Goal: Information Seeking & Learning: Check status

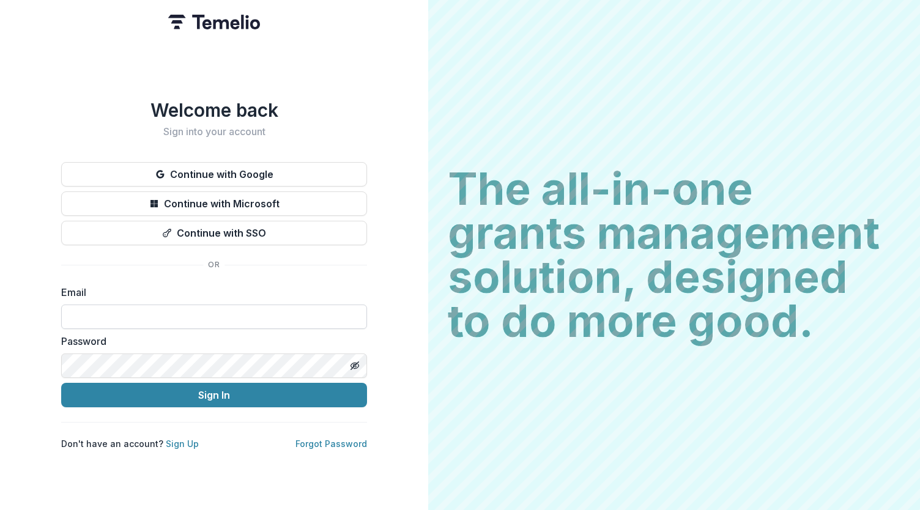
click at [172, 316] on input at bounding box center [214, 317] width 306 height 24
type input "**********"
click at [245, 386] on button "Sign In" at bounding box center [214, 395] width 306 height 24
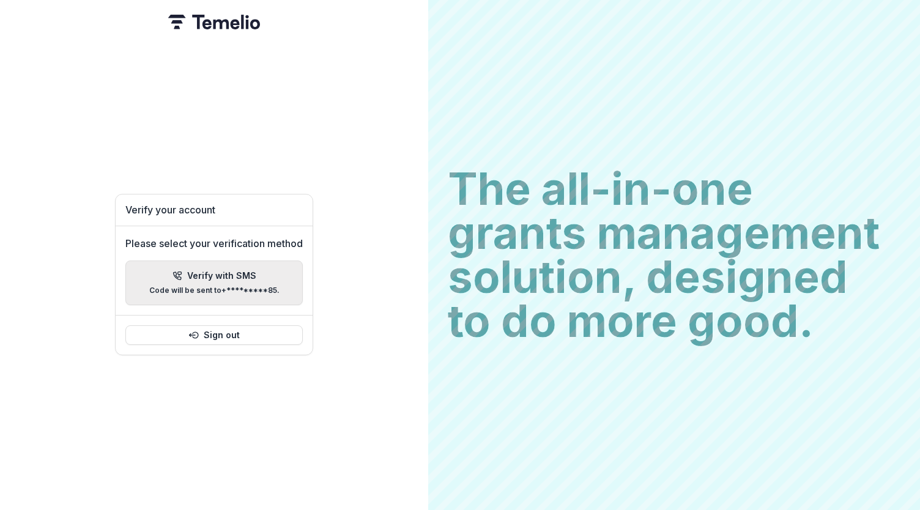
click at [224, 271] on p "Verify with SMS" at bounding box center [221, 276] width 69 height 10
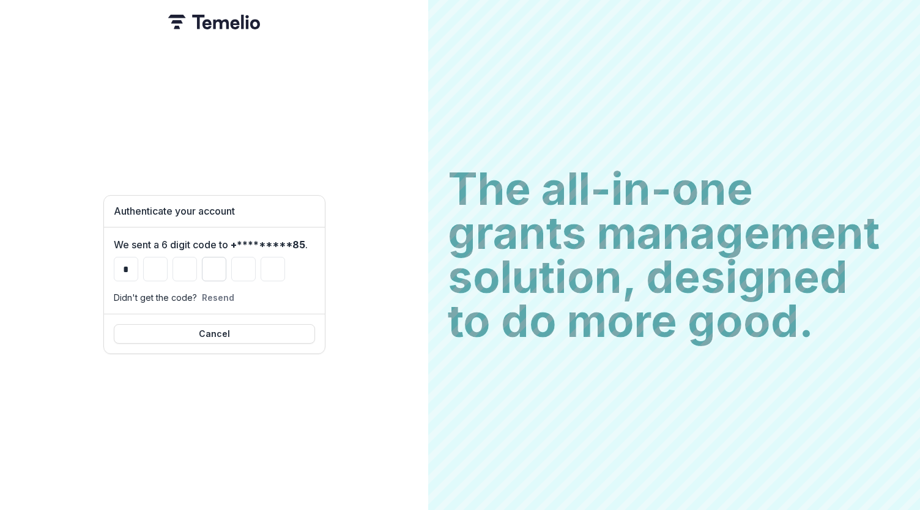
type input "*"
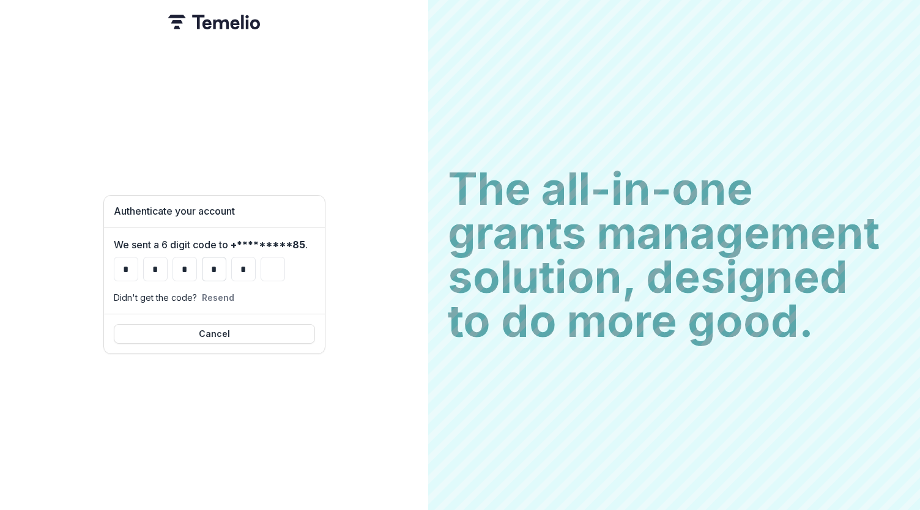
type input "*"
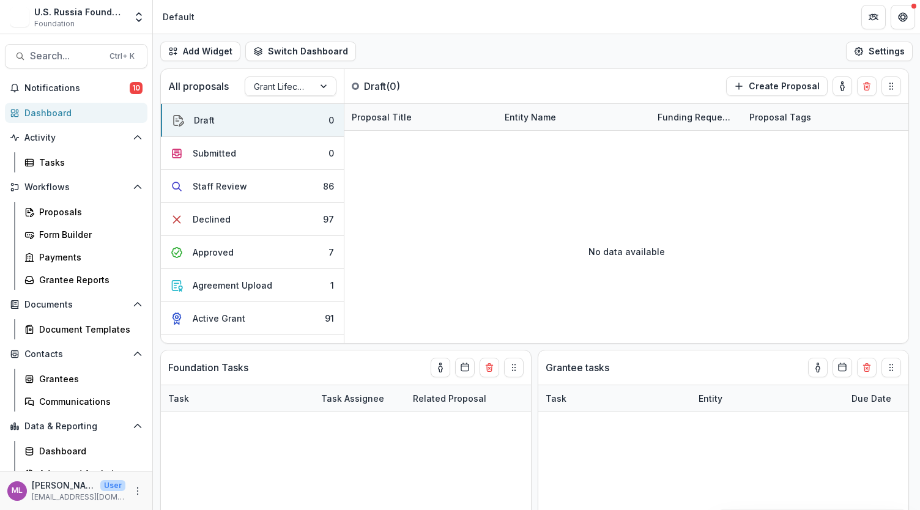
select select "******"
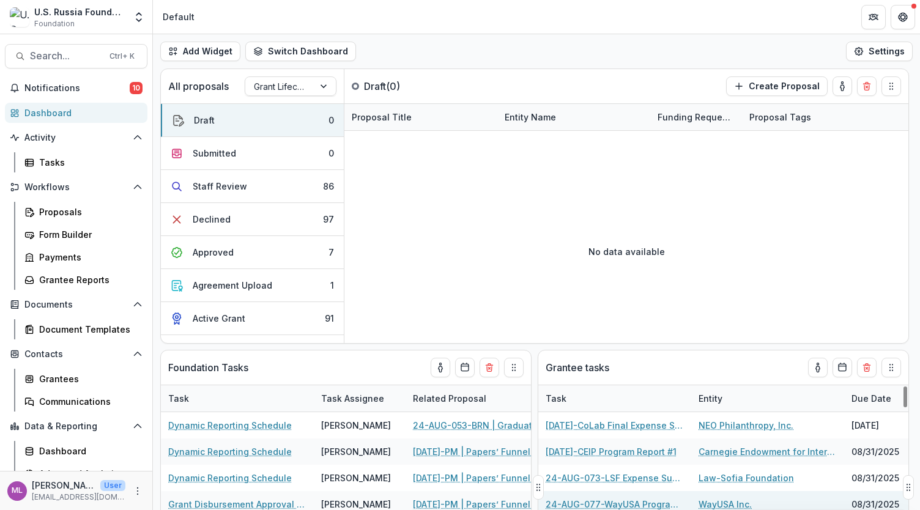
select select "******"
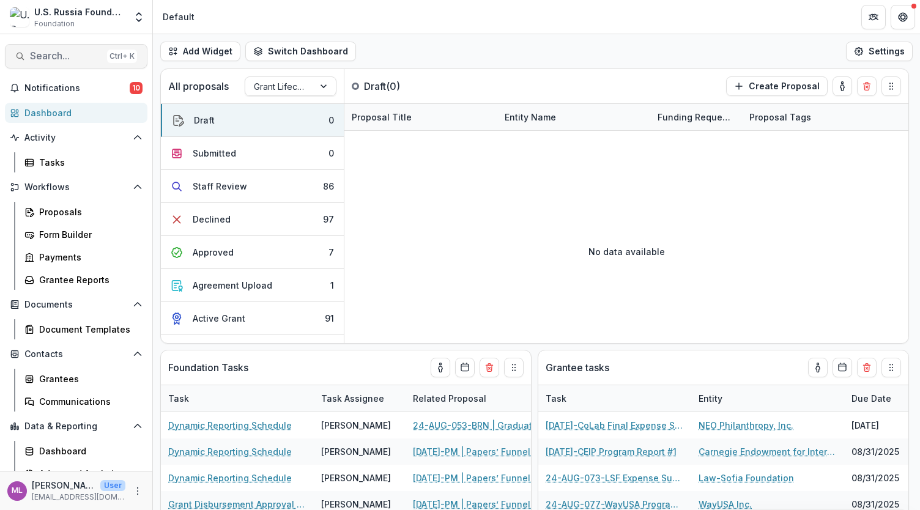
click at [72, 53] on span "Search..." at bounding box center [66, 56] width 72 height 12
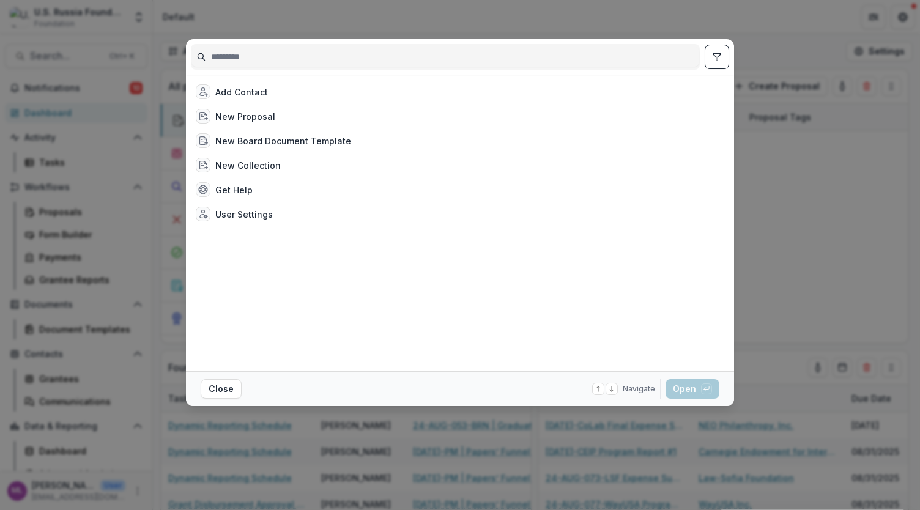
click at [282, 70] on div at bounding box center [460, 56] width 538 height 35
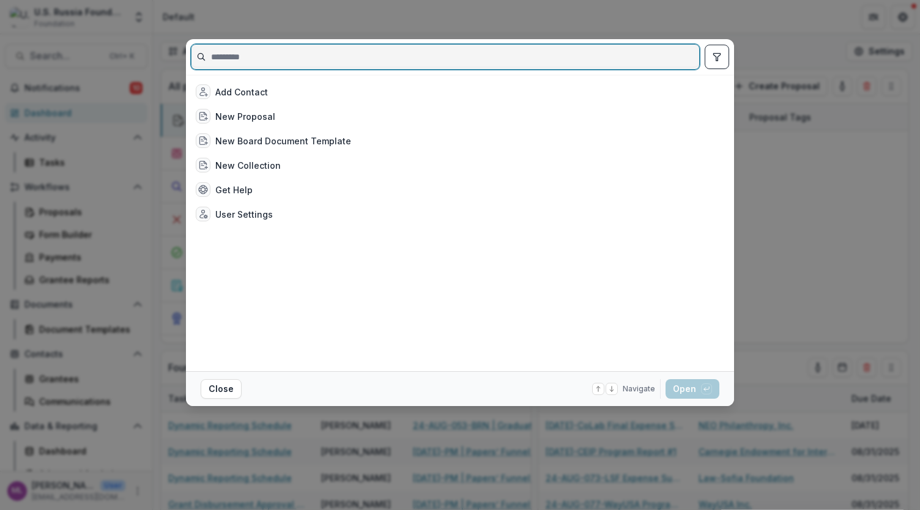
click at [282, 62] on input at bounding box center [445, 57] width 508 height 20
type input "****"
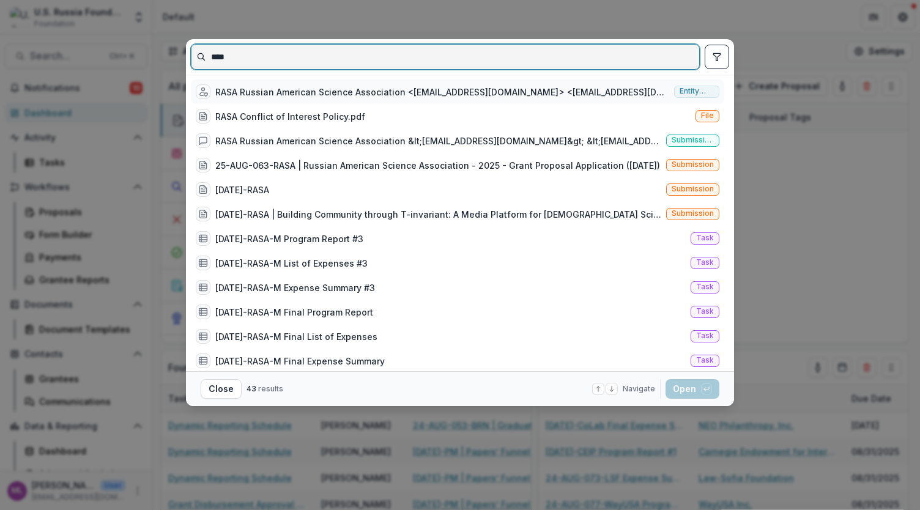
select select "******"
type input "****"
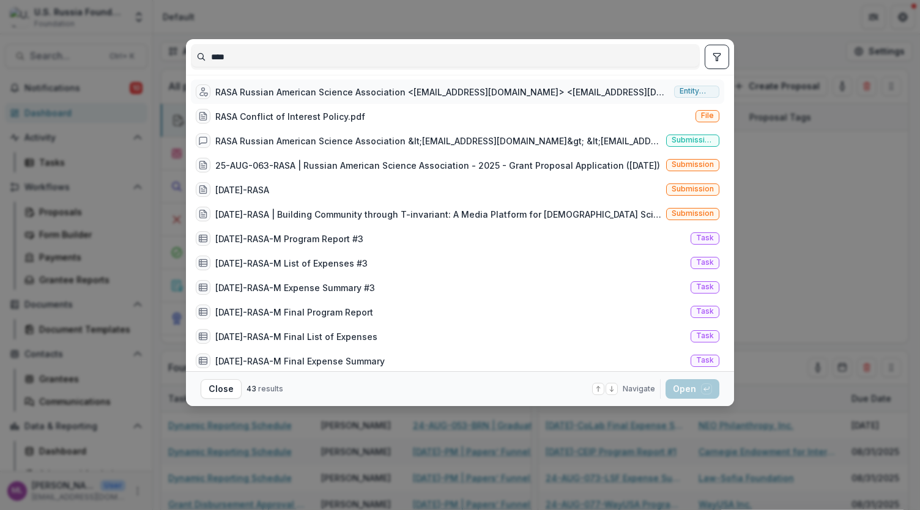
click at [298, 89] on div "RASA Russian American Science Association <[EMAIL_ADDRESS][DOMAIN_NAME]> <[EMAI…" at bounding box center [442, 92] width 454 height 13
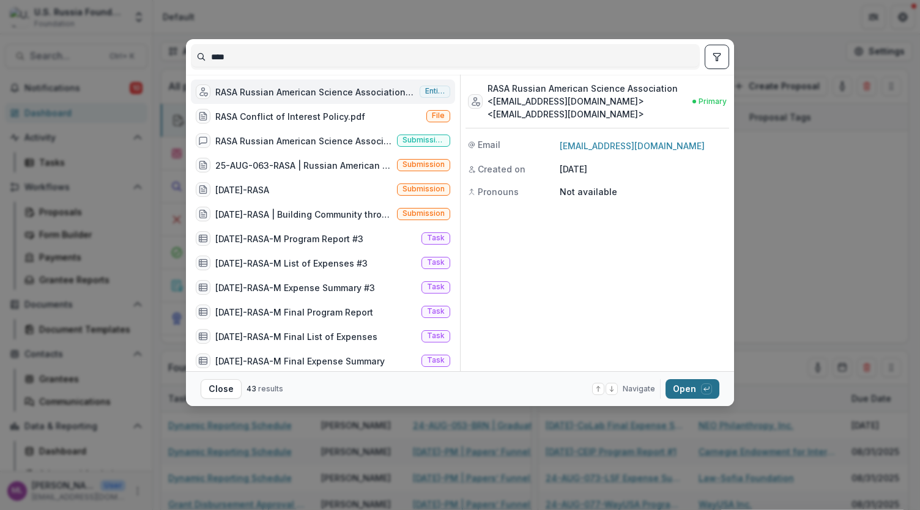
click at [687, 390] on button "Open with enter key" at bounding box center [693, 389] width 54 height 20
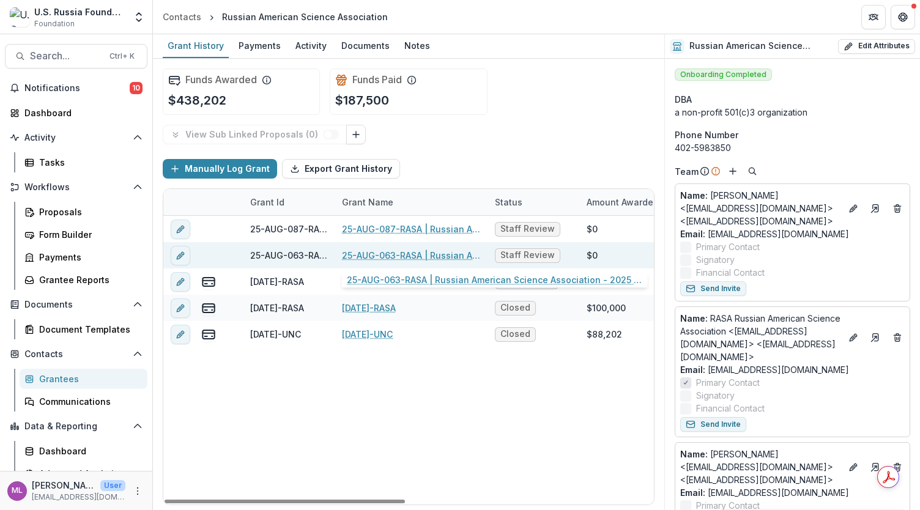
click at [396, 249] on link "25-AUG-063-RASA | Russian American Science Association - 2025 - Grant Proposal …" at bounding box center [411, 255] width 138 height 13
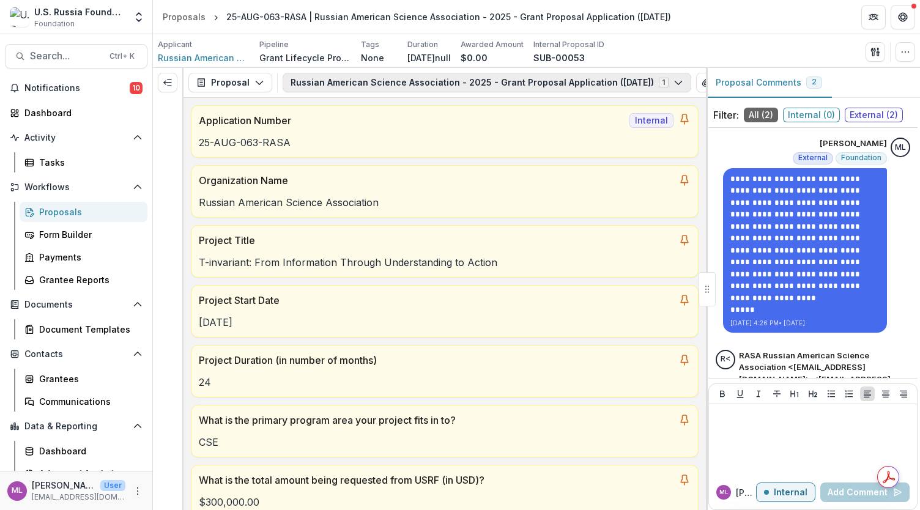
click at [682, 83] on icon "button" at bounding box center [678, 83] width 10 height 10
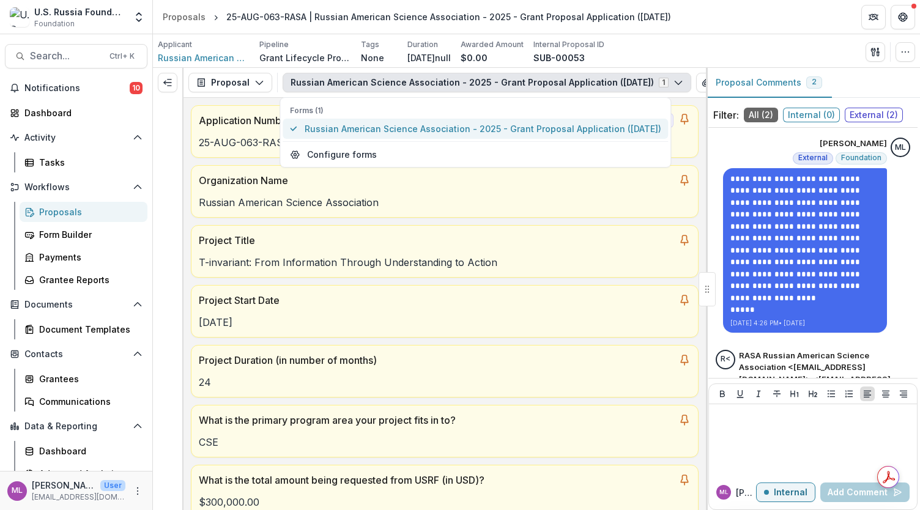
click at [501, 129] on span "Russian American Science Association - 2025 - Grant Proposal Application ([DATE…" at bounding box center [483, 128] width 357 height 13
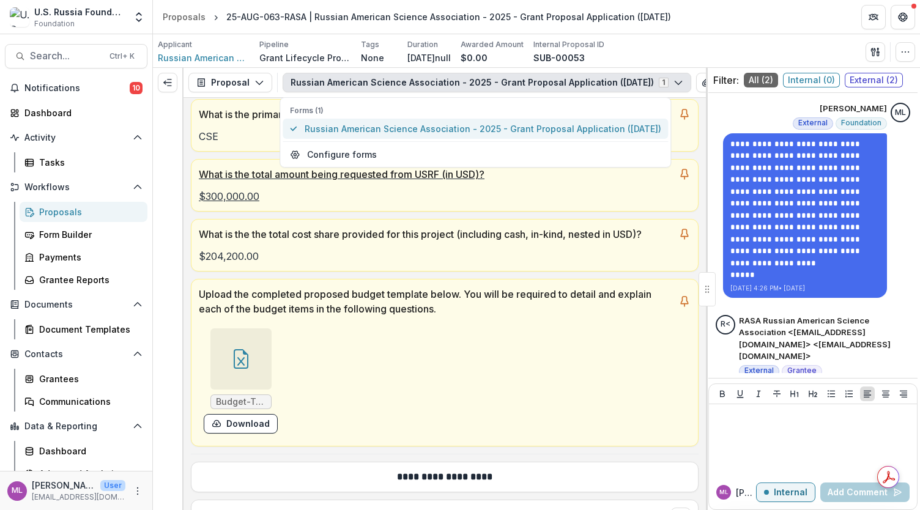
scroll to position [367, 0]
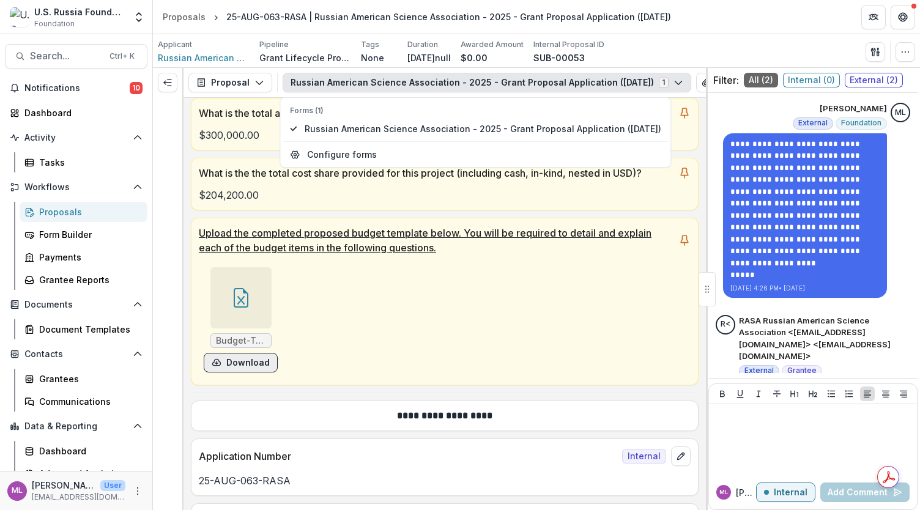
click at [225, 361] on button "Download" at bounding box center [241, 363] width 74 height 20
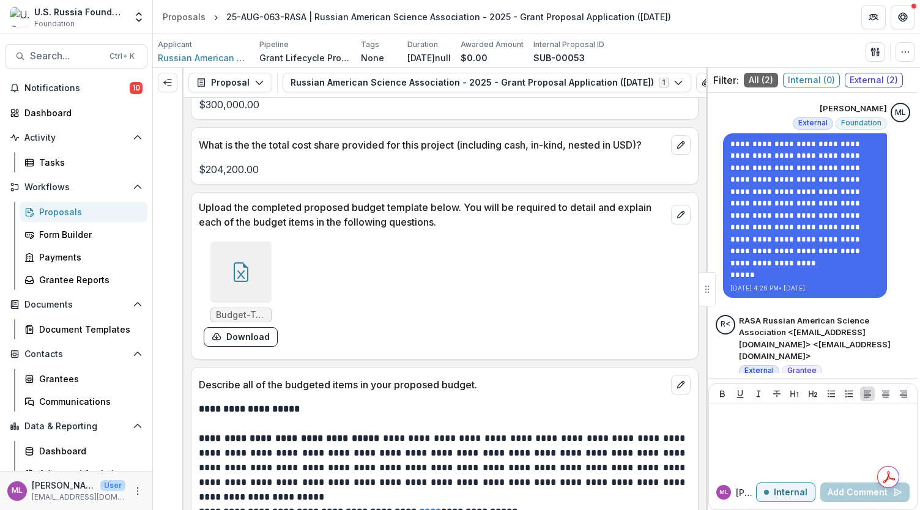
scroll to position [9240, 0]
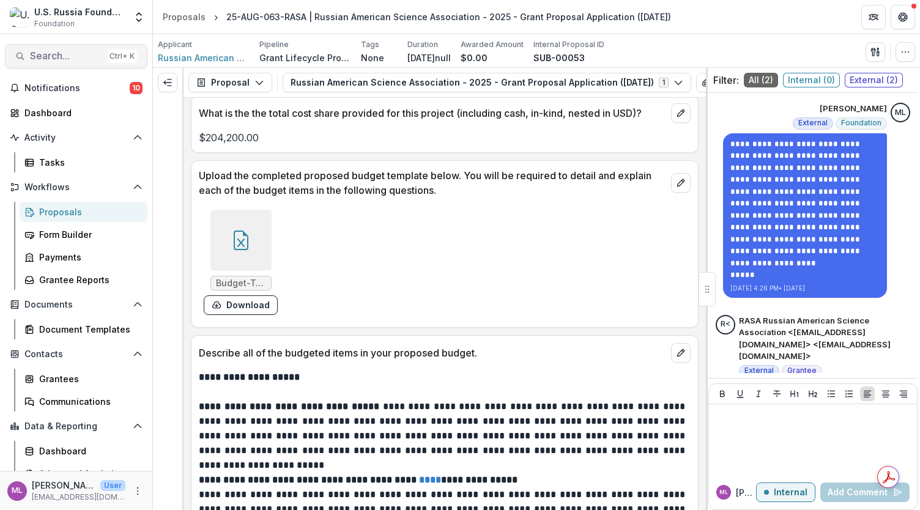
click at [76, 47] on button "Search... Ctrl + K" at bounding box center [76, 56] width 143 height 24
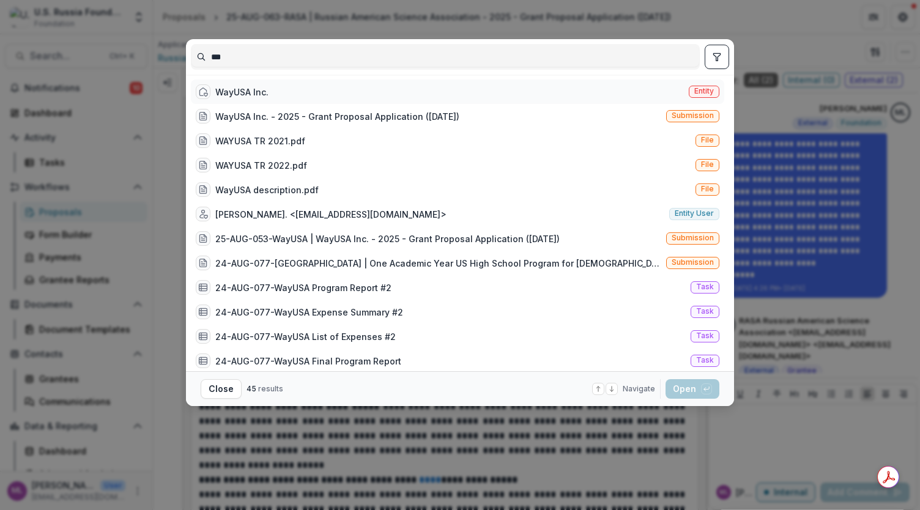
type input "***"
click at [261, 83] on div "WayUSA Inc. Entity" at bounding box center [457, 92] width 533 height 24
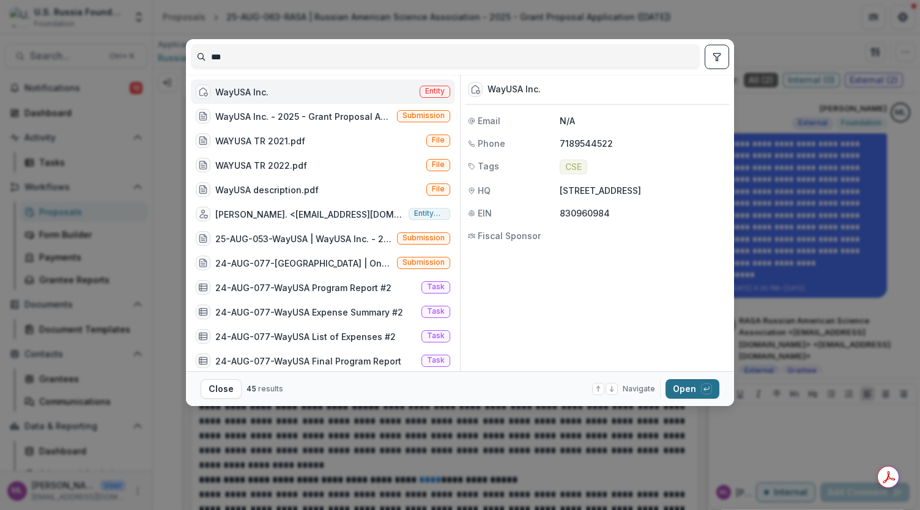
click at [683, 393] on button "Open with enter key" at bounding box center [693, 389] width 54 height 20
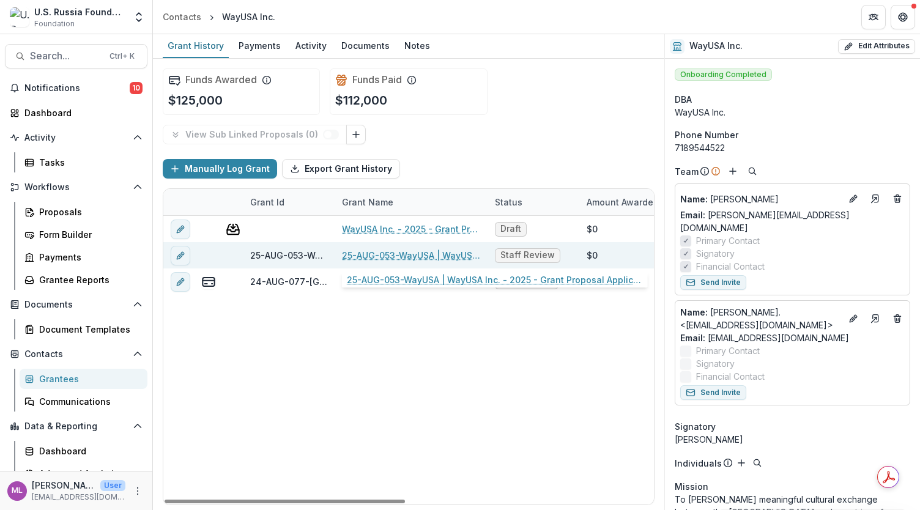
click at [382, 253] on link "25-AUG-053-WayUSA | WayUSA Inc. - 2025 - Grant Proposal Application ([DATE])" at bounding box center [411, 255] width 138 height 13
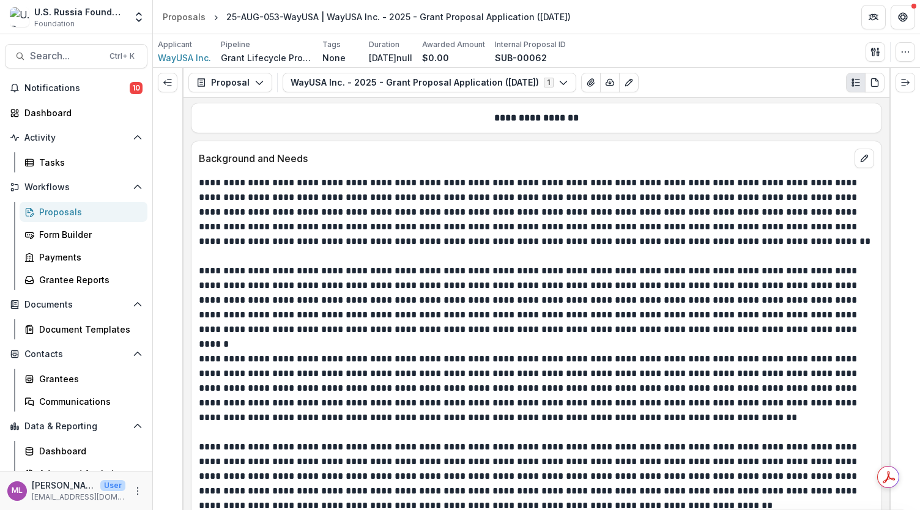
scroll to position [1652, 0]
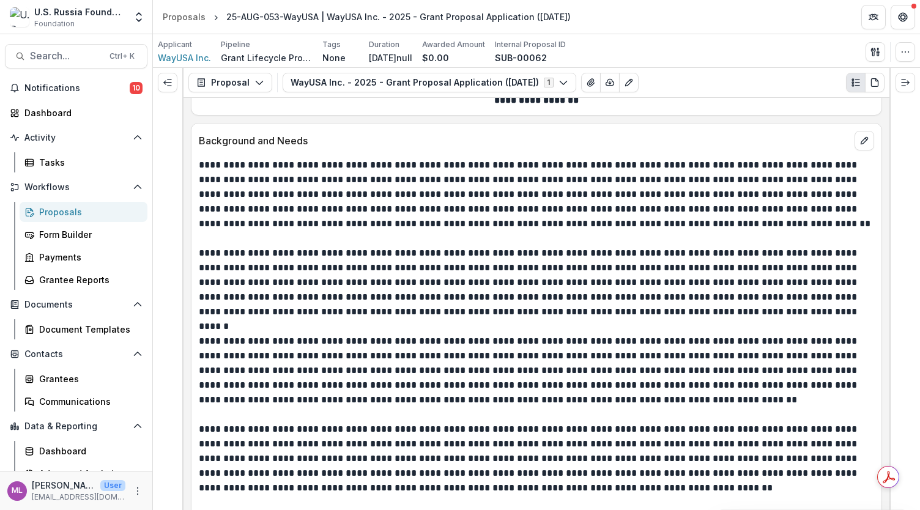
drag, startPoint x: 626, startPoint y: 228, endPoint x: 623, endPoint y: 234, distance: 6.3
click at [625, 231] on p at bounding box center [536, 238] width 675 height 15
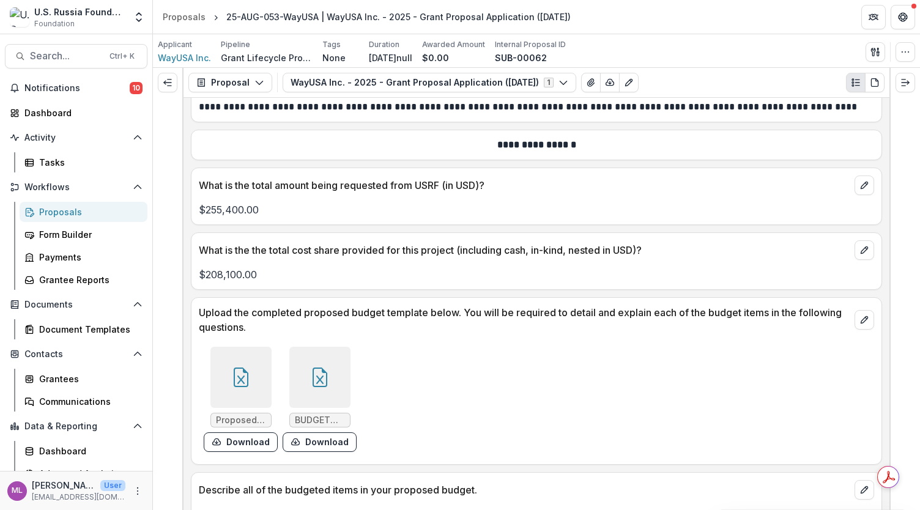
scroll to position [7255, 0]
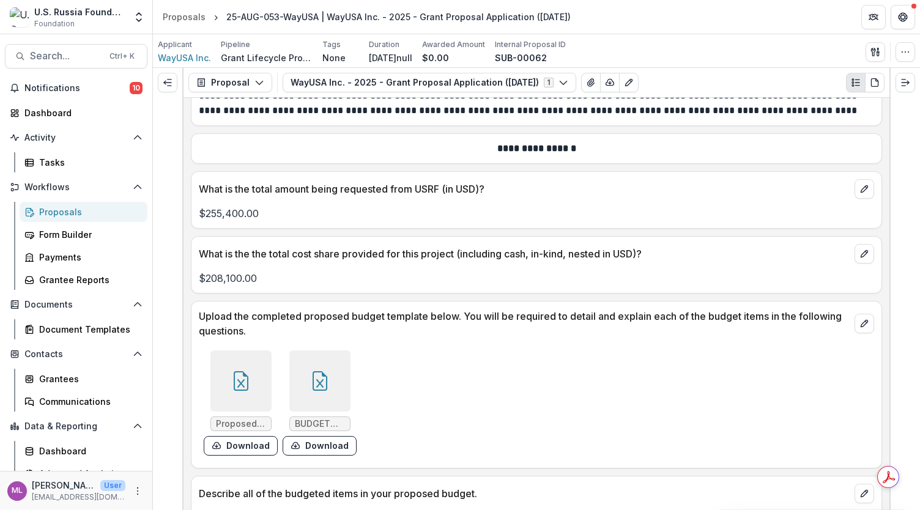
click at [247, 350] on div "Proposed Budget Tempate.xlsx Download" at bounding box center [241, 402] width 74 height 105
click at [242, 350] on div at bounding box center [240, 380] width 61 height 61
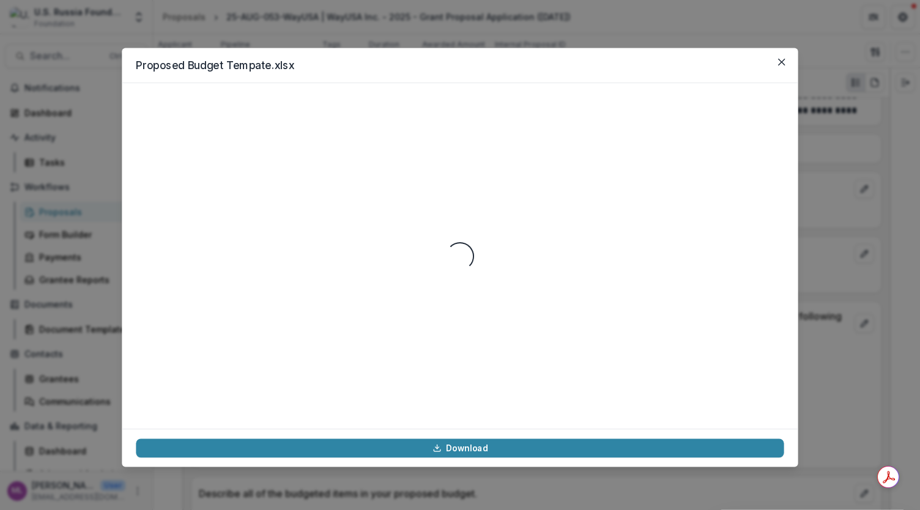
click at [241, 298] on div "Loading..." at bounding box center [460, 255] width 648 height 317
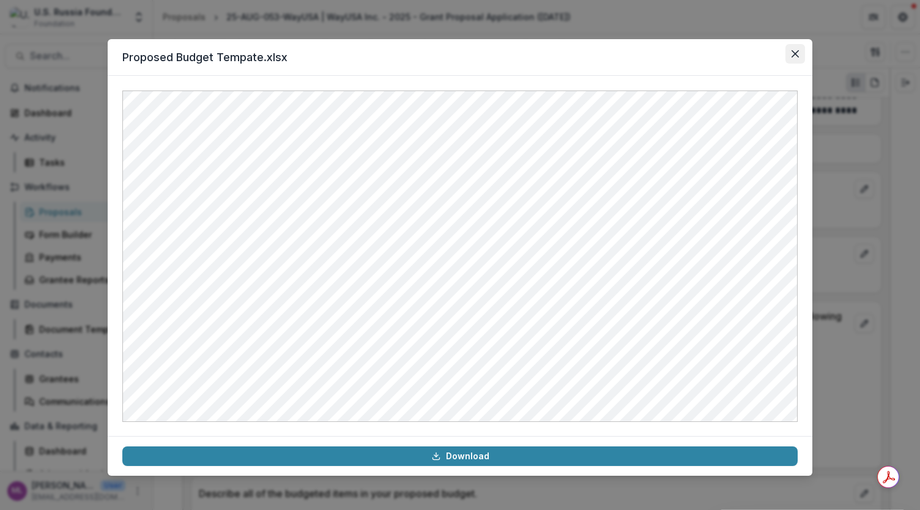
click at [795, 55] on icon "Close" at bounding box center [795, 53] width 7 height 7
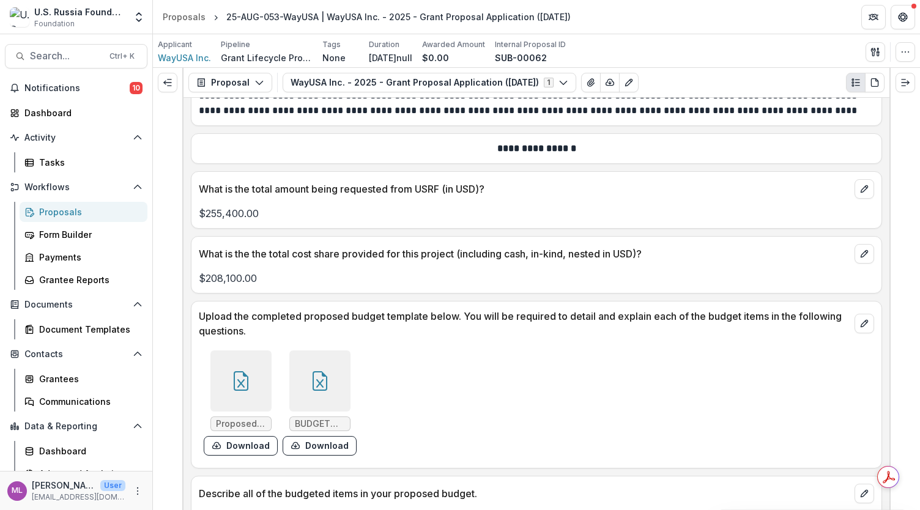
click at [325, 417] on span "BUDGET NARRATIVE 2025.xlsx" at bounding box center [319, 424] width 61 height 15
click at [318, 371] on icon at bounding box center [320, 381] width 20 height 20
click at [318, 287] on div "Loading..." at bounding box center [459, 256] width 673 height 330
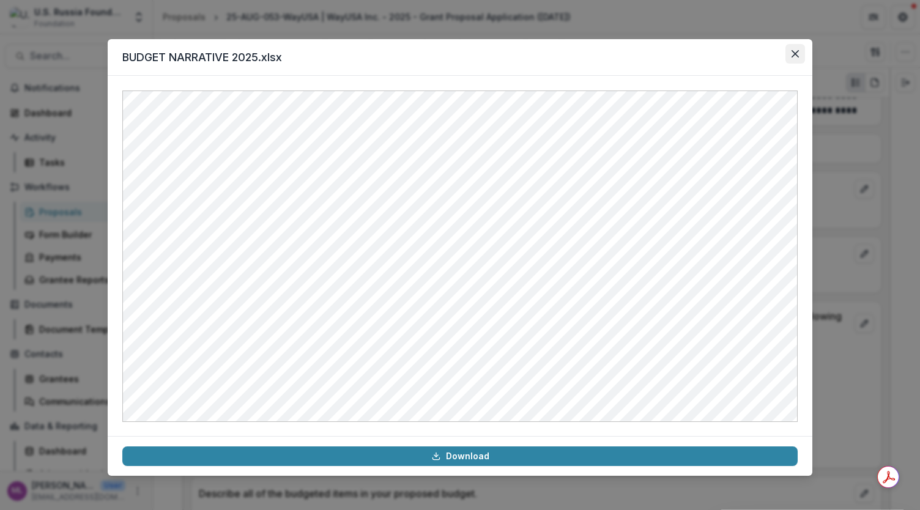
click at [796, 51] on icon "Close" at bounding box center [795, 53] width 7 height 7
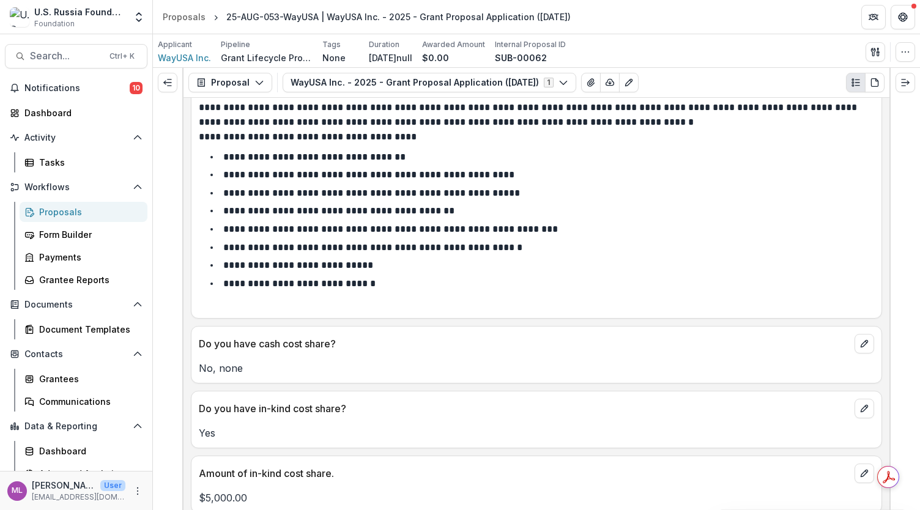
scroll to position [9212, 0]
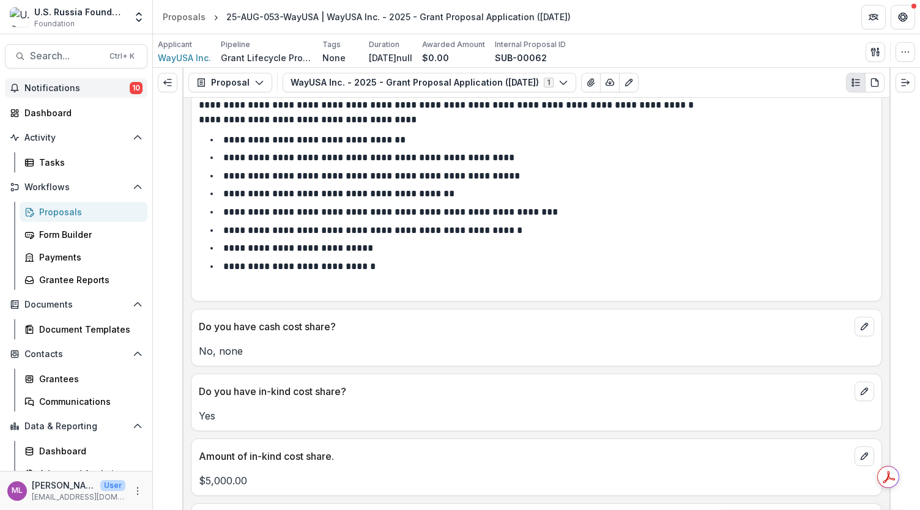
click at [81, 89] on span "Notifications" at bounding box center [76, 88] width 105 height 10
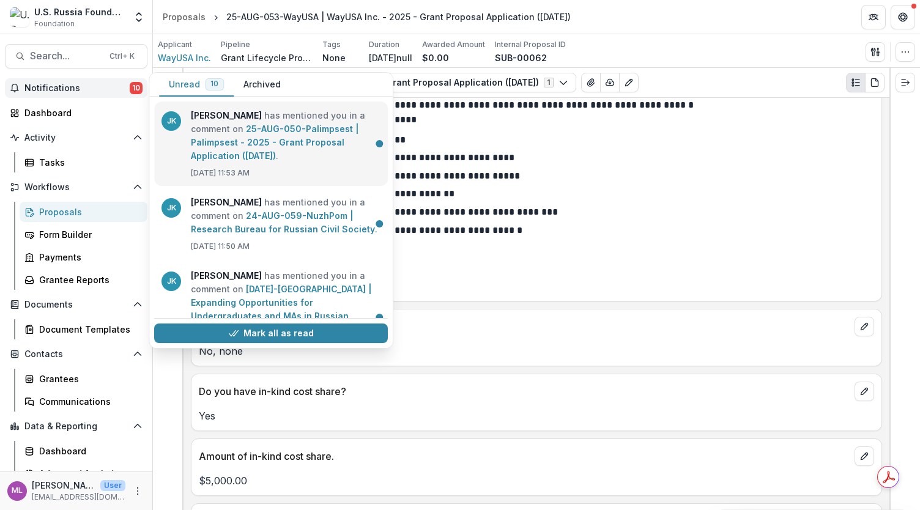
click at [269, 146] on link "25-AUG-050-Palimpsest | Palimpsest - 2025 - Grant Proposal Application ([DATE])" at bounding box center [275, 142] width 168 height 37
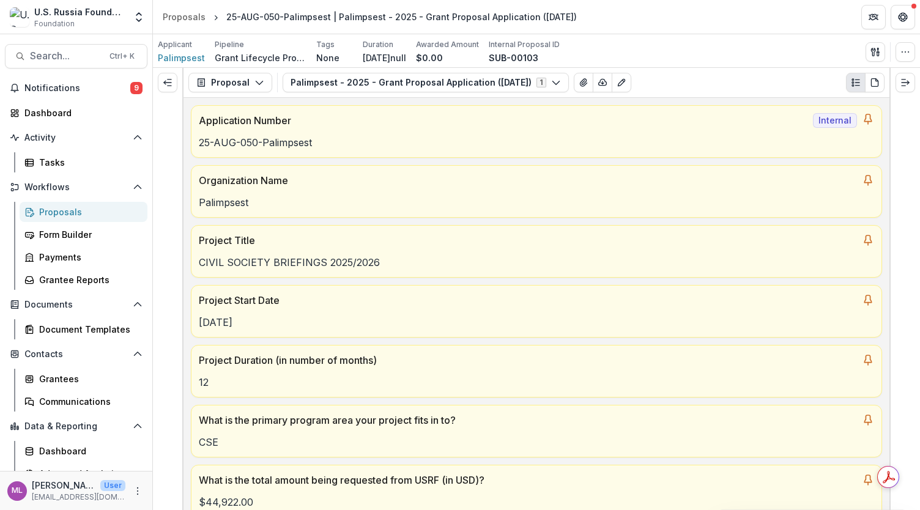
click at [177, 89] on div at bounding box center [167, 82] width 29 height 29
click at [174, 84] on button "Expand left" at bounding box center [168, 83] width 20 height 20
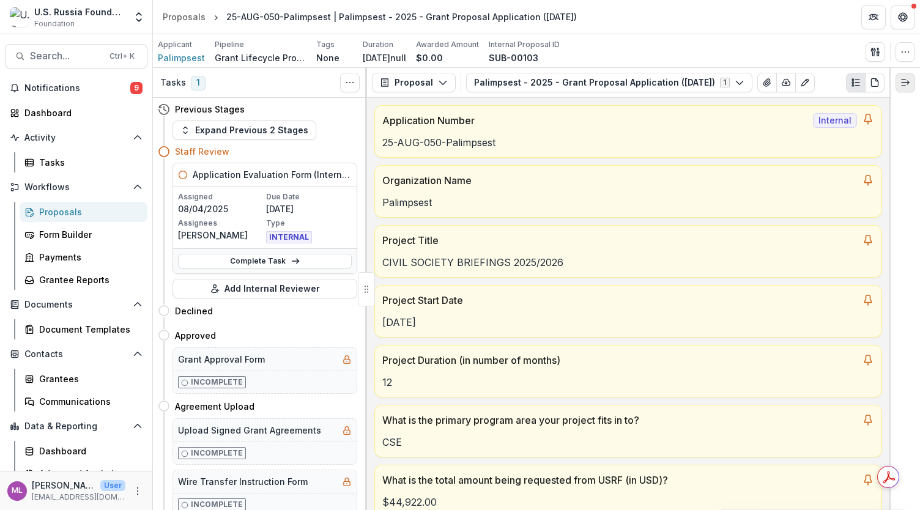
click at [908, 81] on polyline "Expand right" at bounding box center [908, 83] width 2 height 4
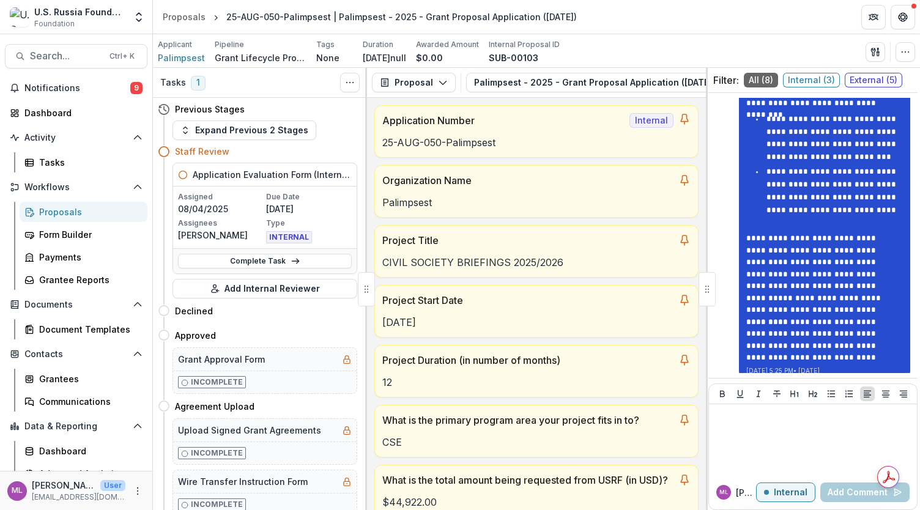
scroll to position [1819, 0]
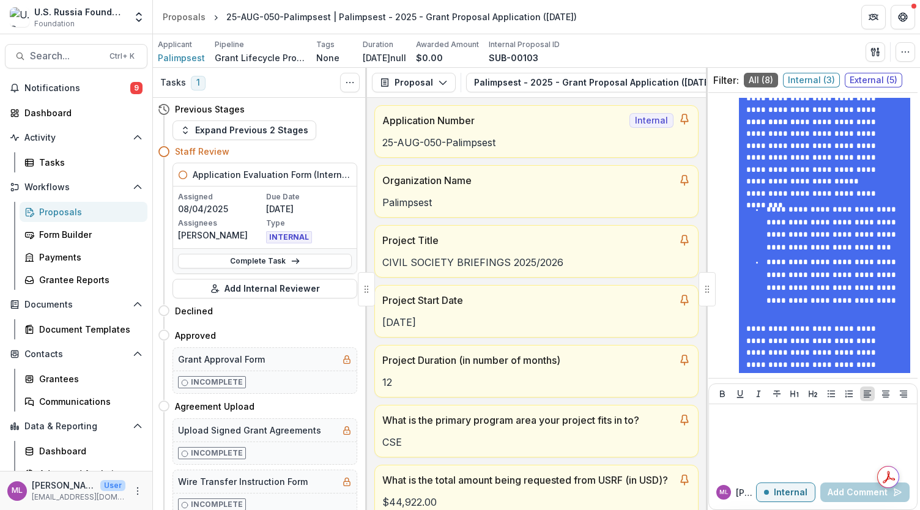
click at [865, 81] on span "External ( 5 )" at bounding box center [873, 80] width 57 height 15
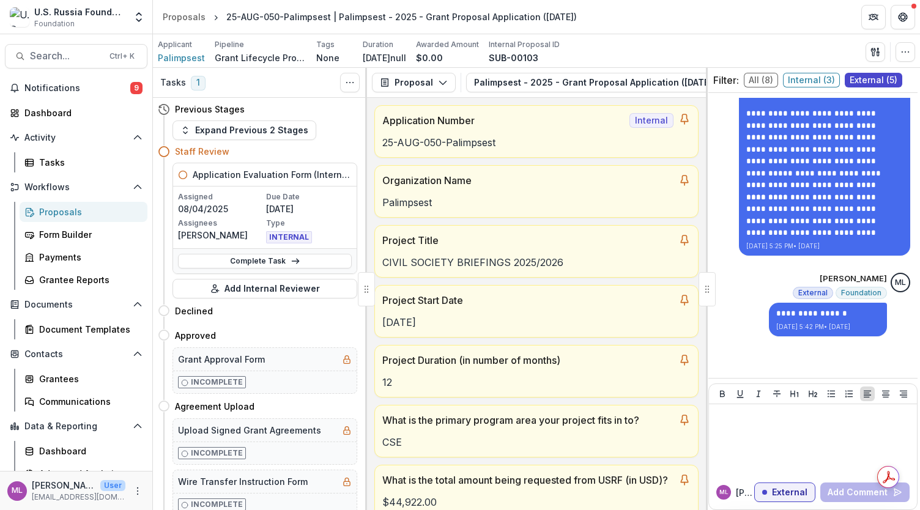
scroll to position [1515, 0]
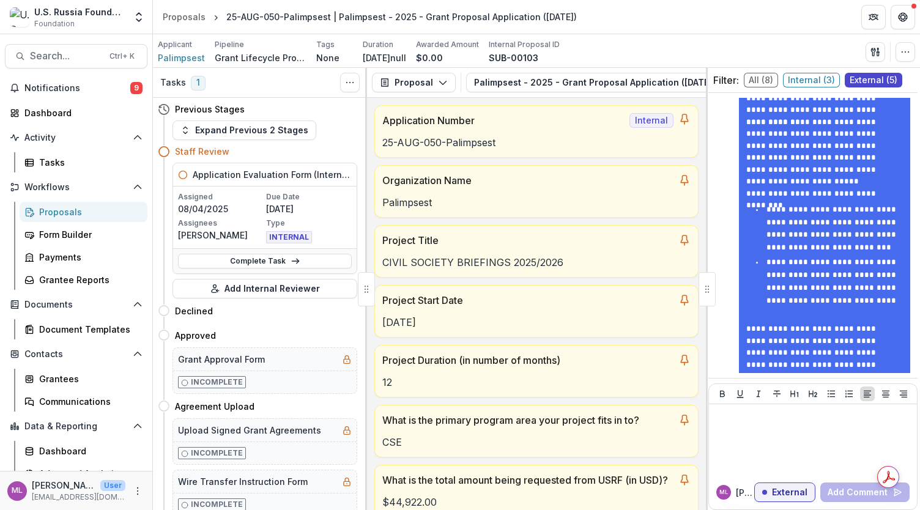
click at [808, 78] on span "Internal ( 3 )" at bounding box center [811, 80] width 57 height 15
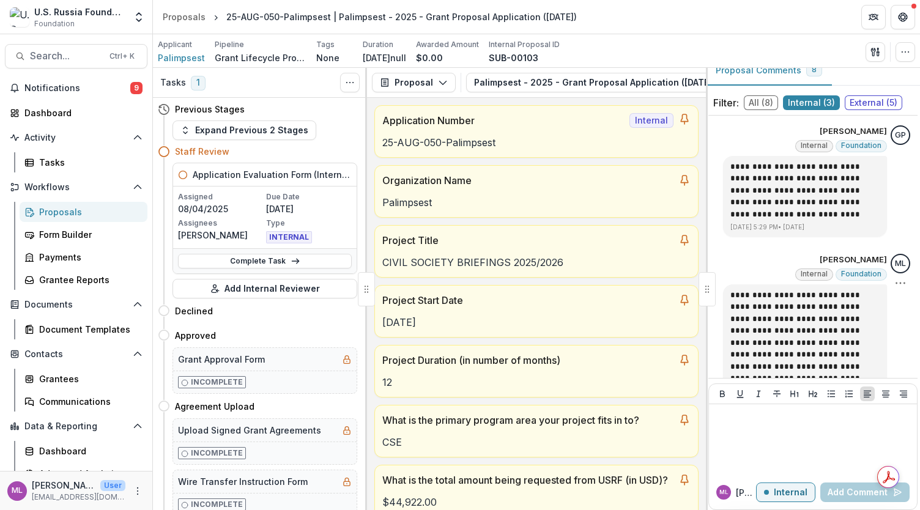
scroll to position [0, 0]
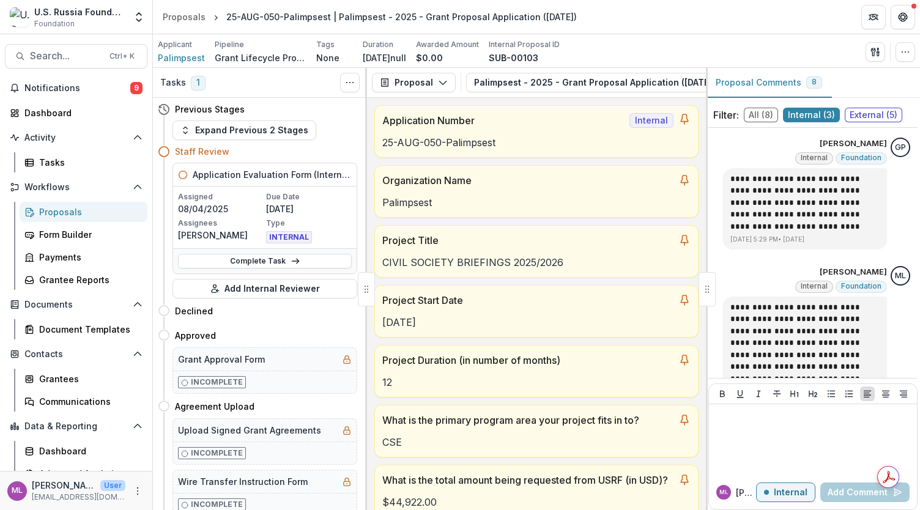
click at [862, 113] on span "External ( 5 )" at bounding box center [873, 115] width 57 height 15
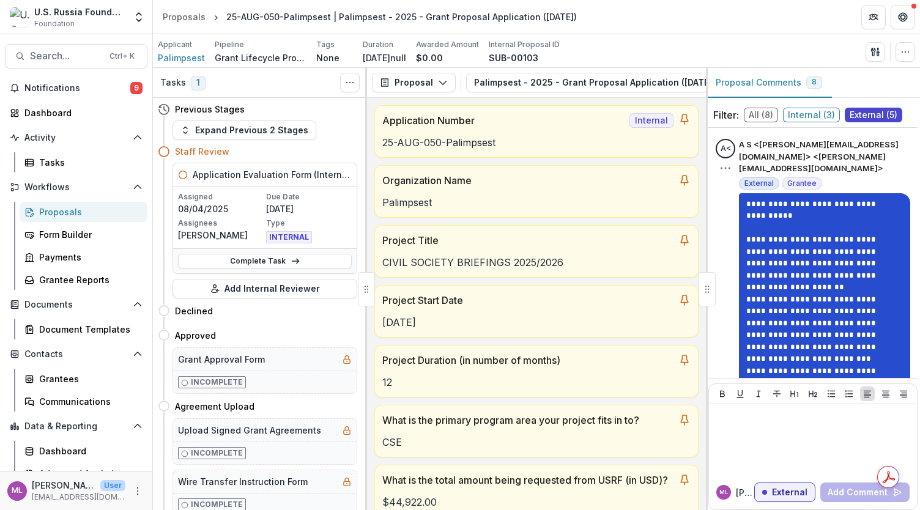
scroll to position [734, 0]
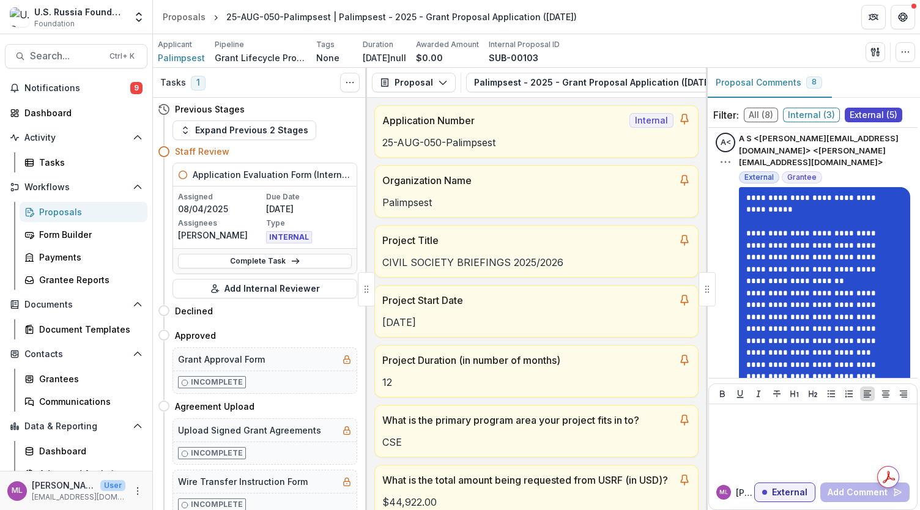
click at [787, 287] on p "**********" at bounding box center [820, 317] width 149 height 60
click at [800, 347] on p at bounding box center [824, 353] width 157 height 12
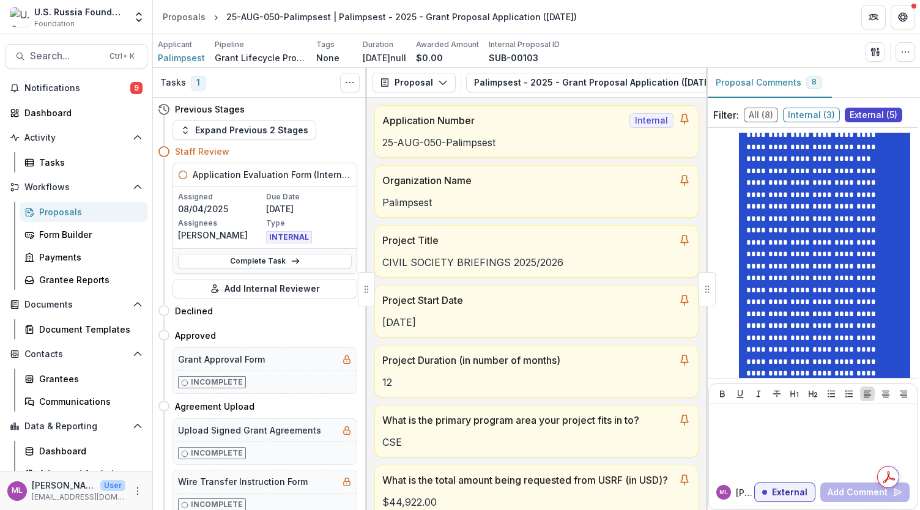
scroll to position [933, 0]
click at [792, 303] on p "**********" at bounding box center [820, 357] width 149 height 108
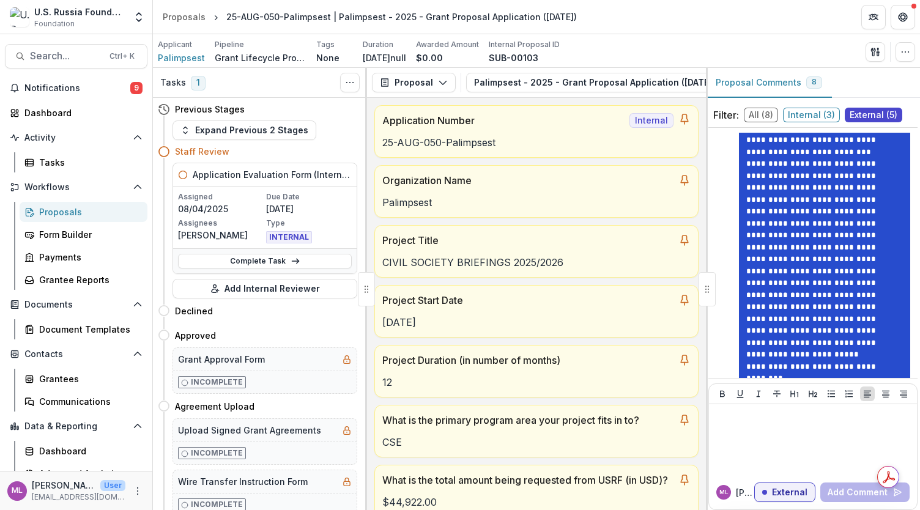
scroll to position [1437, 0]
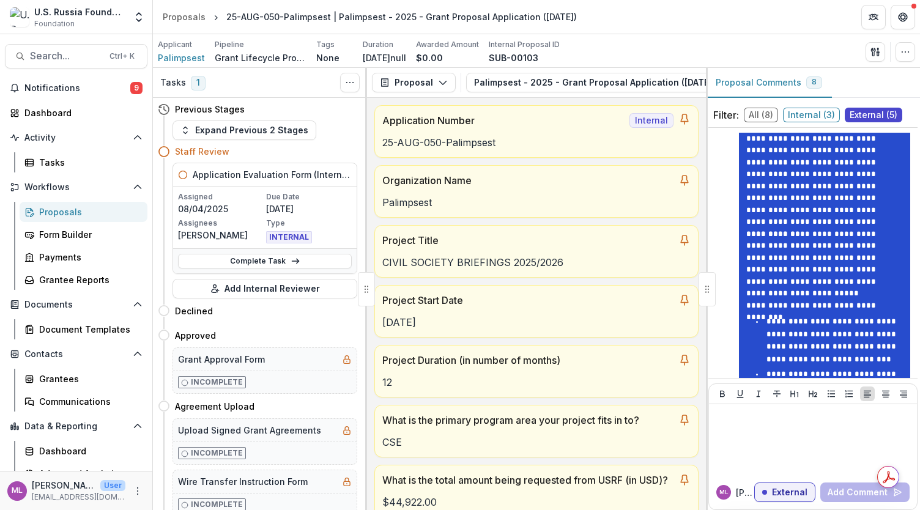
click at [783, 368] on li "**********" at bounding box center [830, 393] width 145 height 51
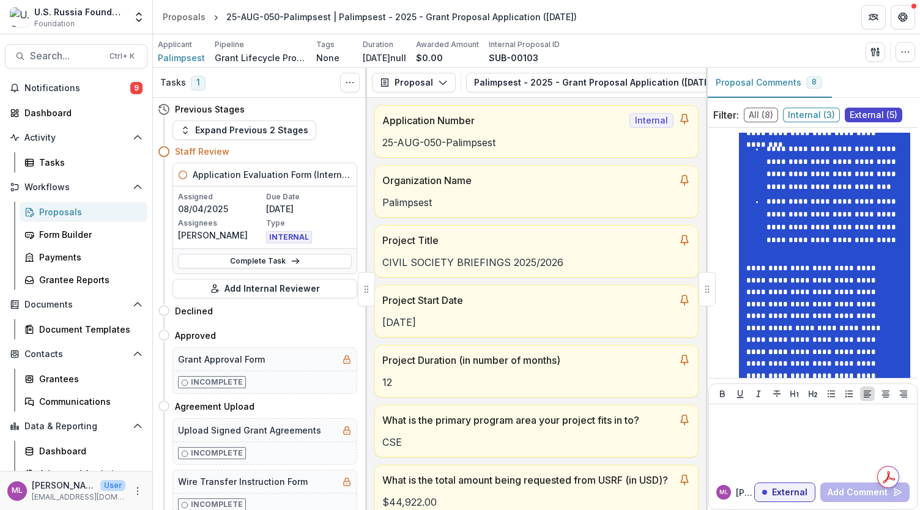
scroll to position [1621, 0]
click at [825, 313] on link "**********" at bounding box center [814, 329] width 137 height 32
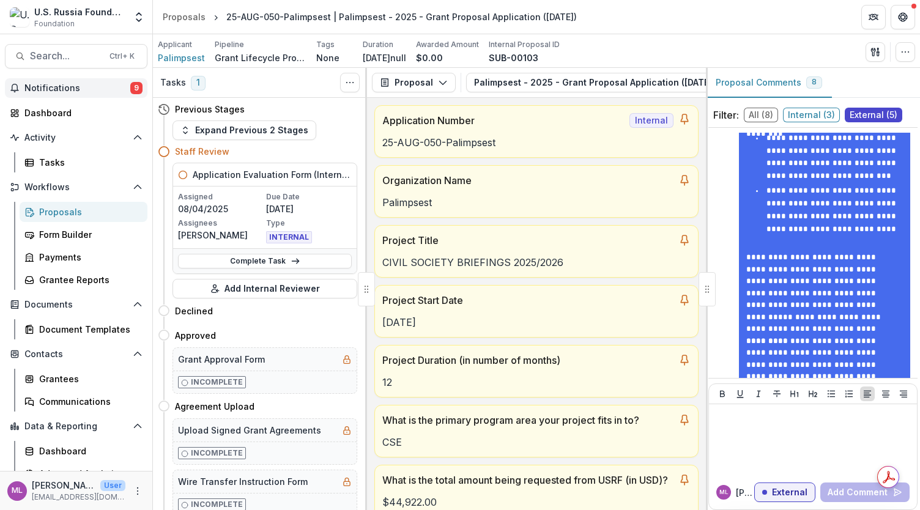
click at [67, 85] on span "Notifications" at bounding box center [77, 88] width 106 height 10
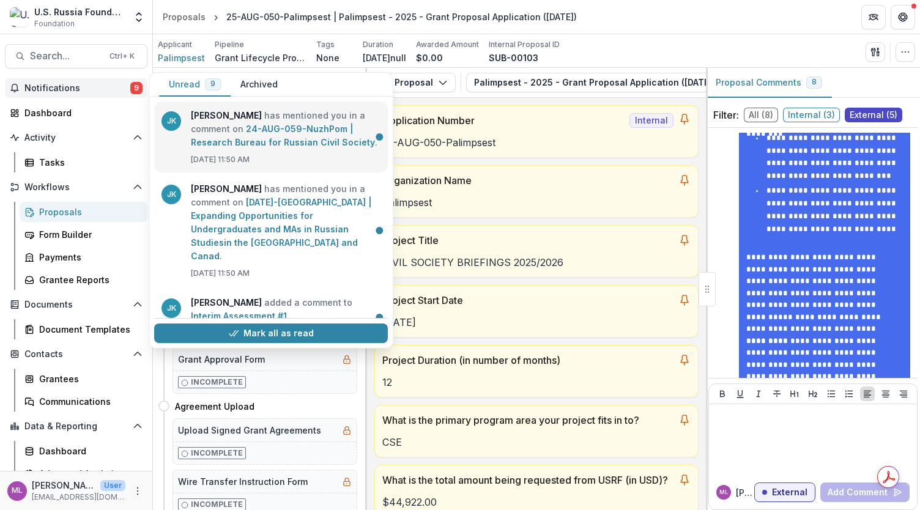
click at [247, 133] on link "24-AUG-059-NuzhPom | Research Bureau for Russian Civil Society" at bounding box center [283, 136] width 184 height 24
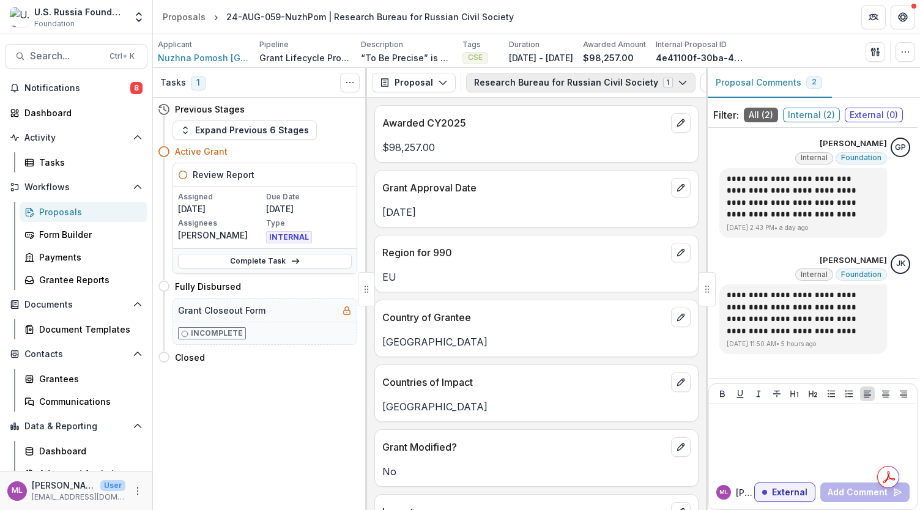
click at [546, 81] on button "Research Bureau for Russian Civil Society 1" at bounding box center [580, 83] width 229 height 20
click at [442, 86] on icon "button" at bounding box center [443, 83] width 10 height 10
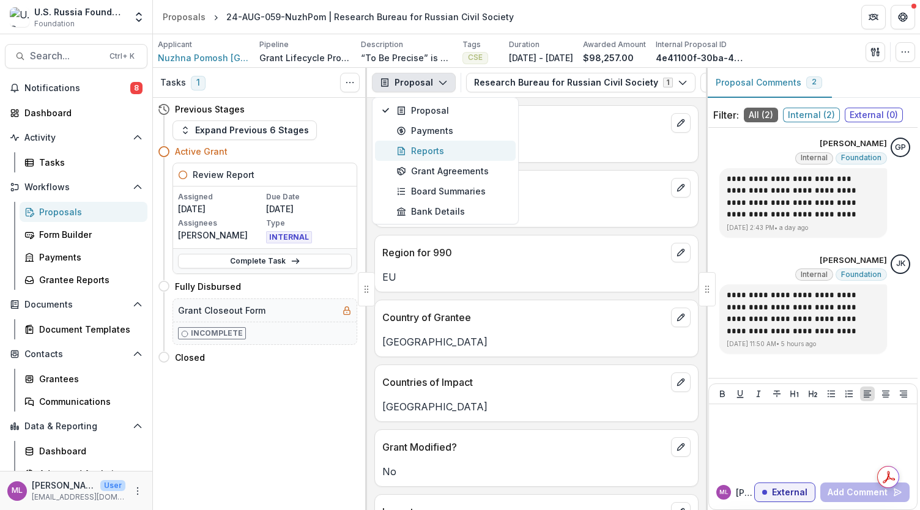
click at [433, 149] on div "Reports" at bounding box center [452, 150] width 112 height 13
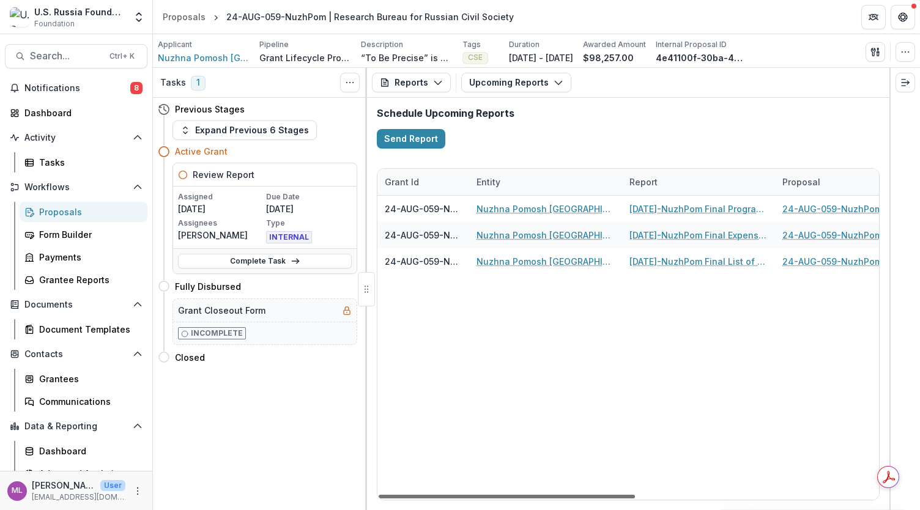
drag, startPoint x: 505, startPoint y: 496, endPoint x: 465, endPoint y: 483, distance: 42.6
click at [465, 495] on div at bounding box center [507, 497] width 256 height 4
click at [100, 93] on button "Notifications 8" at bounding box center [76, 88] width 143 height 20
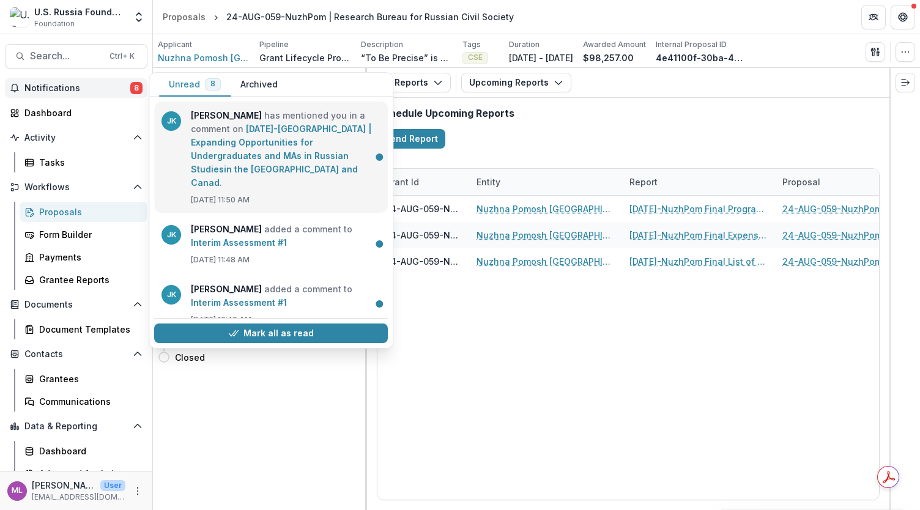
click at [257, 158] on link "[DATE]-[GEOGRAPHIC_DATA] | Expanding Opportunities for Undergraduates and MAs i…" at bounding box center [281, 156] width 181 height 64
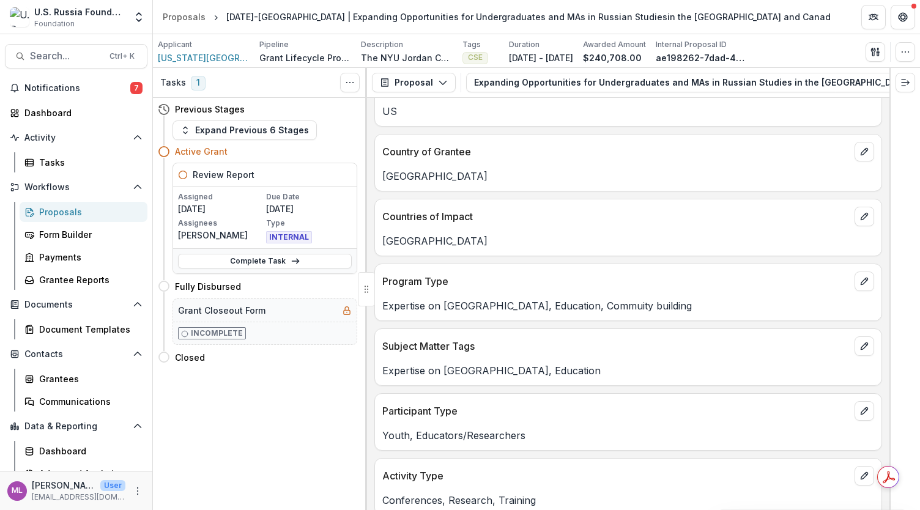
scroll to position [128, 0]
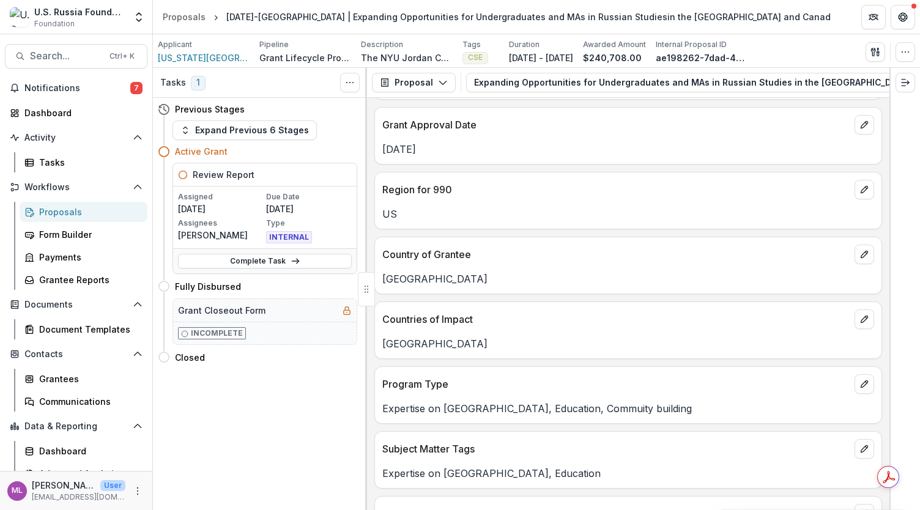
click at [371, 286] on div at bounding box center [366, 289] width 17 height 34
click at [444, 83] on icon "button" at bounding box center [443, 83] width 10 height 10
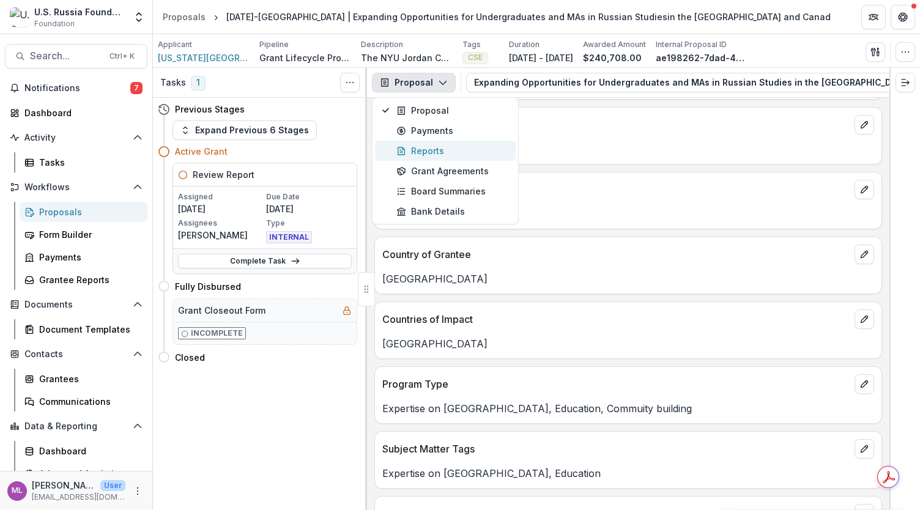
click at [437, 150] on div "Reports" at bounding box center [452, 150] width 112 height 13
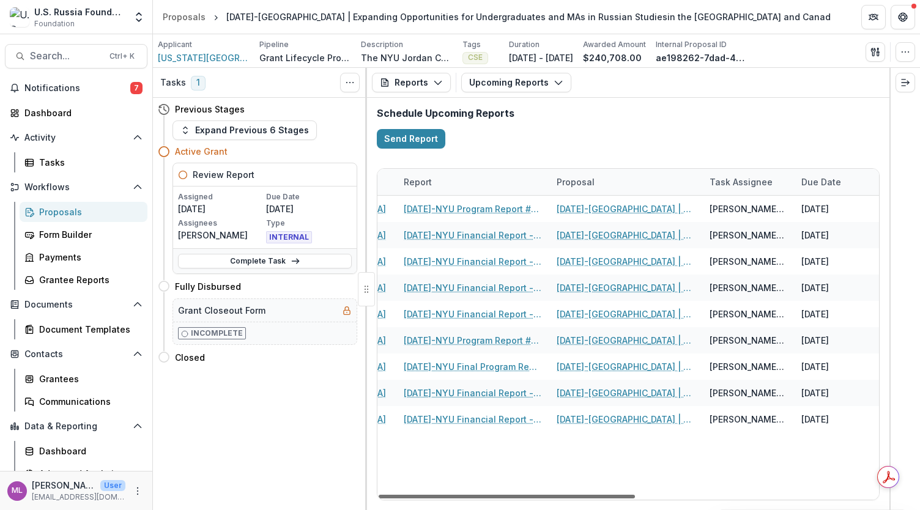
scroll to position [0, 237]
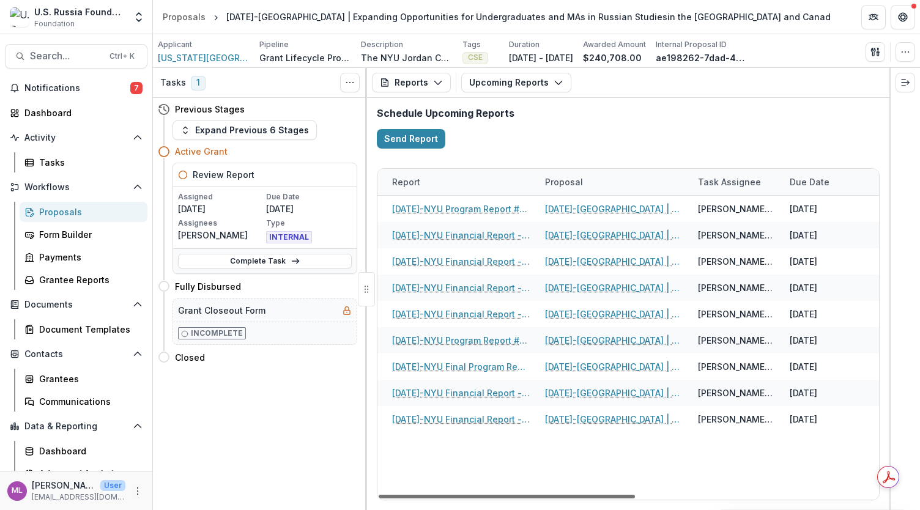
drag, startPoint x: 593, startPoint y: 497, endPoint x: 714, endPoint y: 467, distance: 124.8
click at [635, 495] on div at bounding box center [507, 497] width 256 height 4
click at [557, 75] on button "Upcoming Reports" at bounding box center [516, 83] width 110 height 20
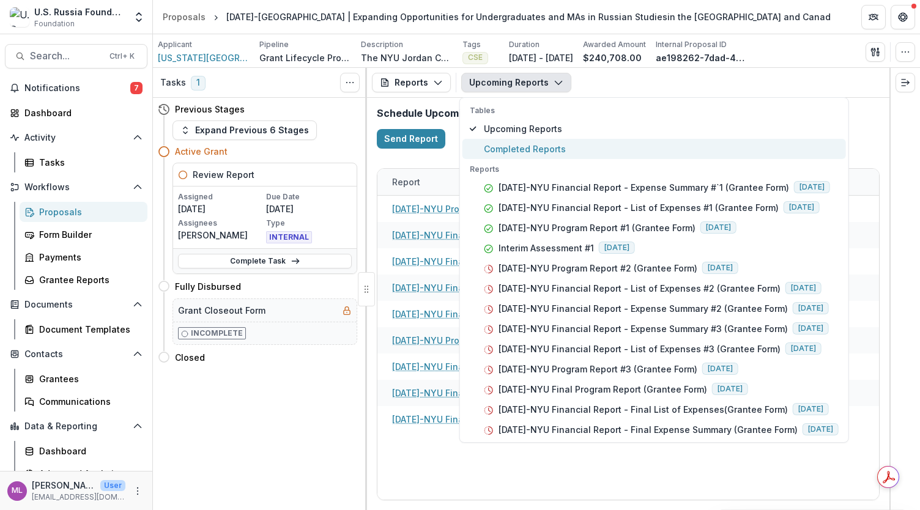
click at [551, 145] on span "Completed Reports" at bounding box center [661, 149] width 355 height 13
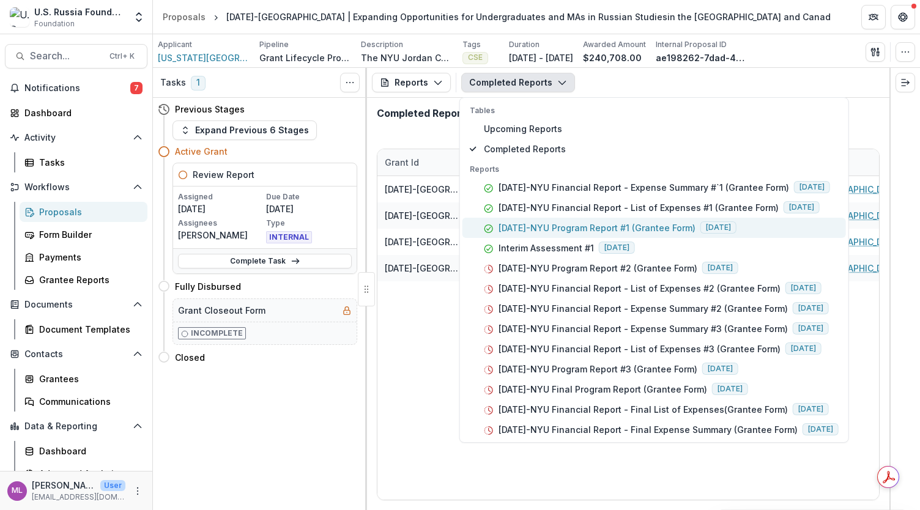
click at [617, 231] on p "[DATE]-NYU Program Report #1 (Grantee Form)" at bounding box center [597, 227] width 197 height 13
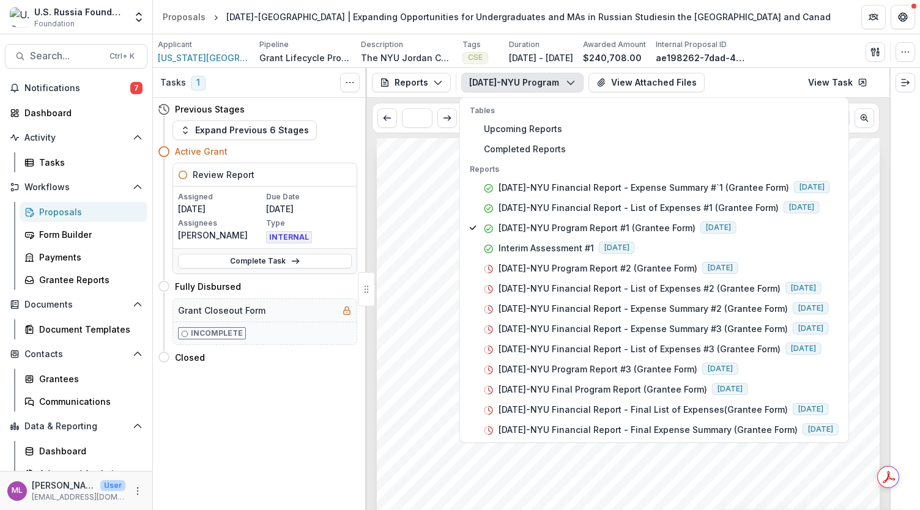
click at [434, 270] on span "Grantee name" at bounding box center [446, 273] width 79 height 12
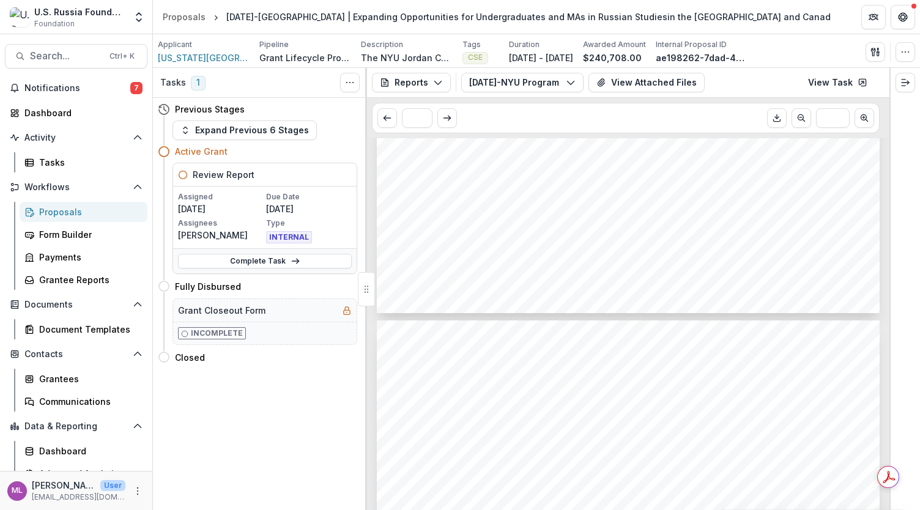
scroll to position [7034, 0]
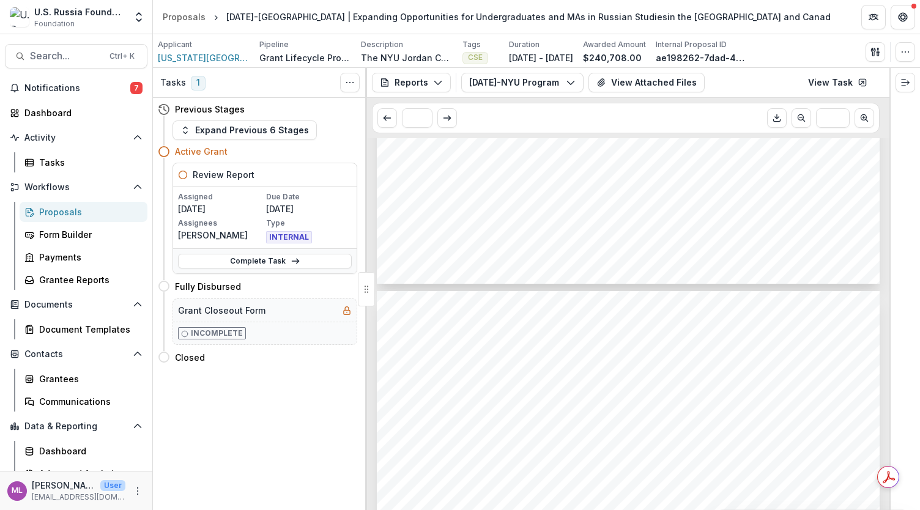
click at [68, 100] on div "Notifications 7 Dashboard Activity Tasks Workflows Proposals Form Builder Payme…" at bounding box center [76, 292] width 152 height 428
click at [62, 85] on span "Notifications" at bounding box center [77, 88] width 106 height 10
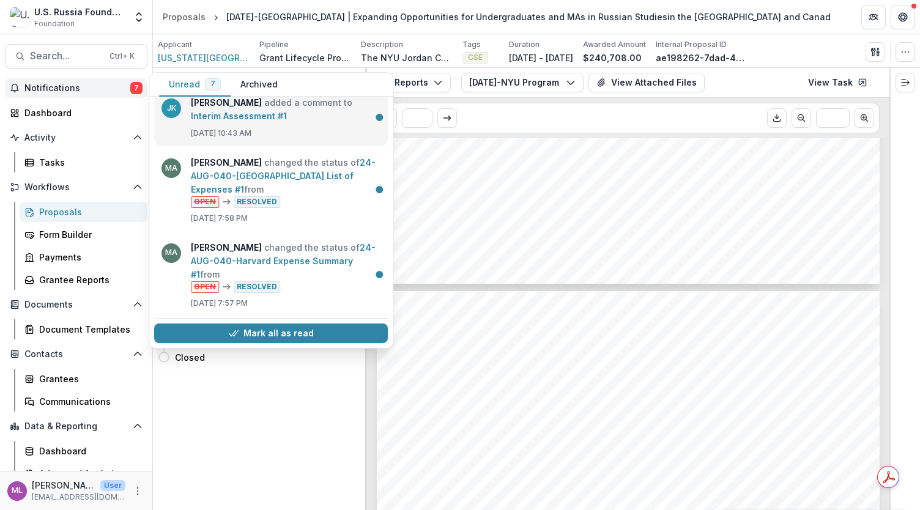
scroll to position [0, 0]
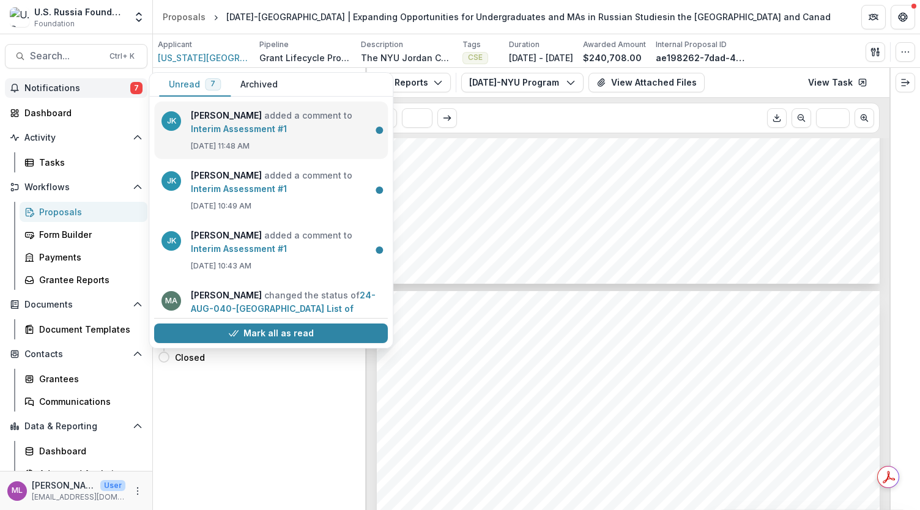
click at [239, 134] on link "Interim Assessment #1" at bounding box center [239, 129] width 96 height 10
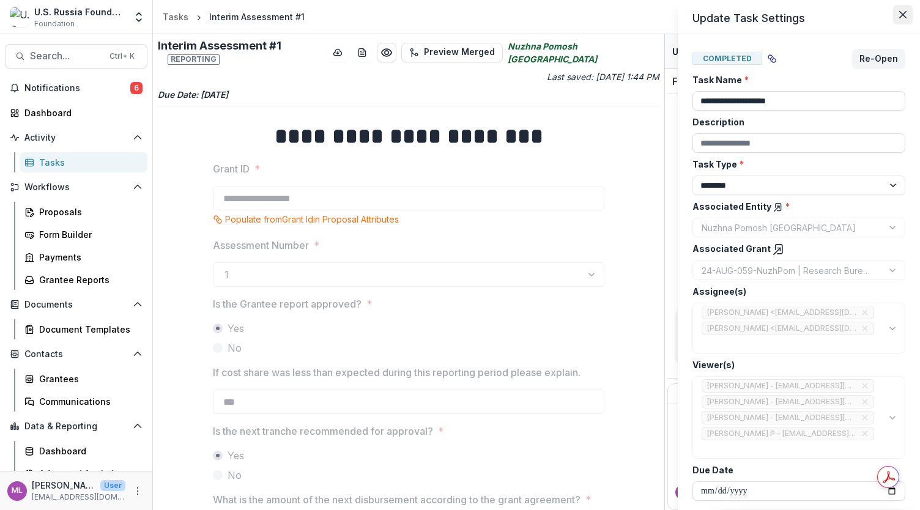
click at [903, 15] on icon "Close" at bounding box center [902, 14] width 7 height 7
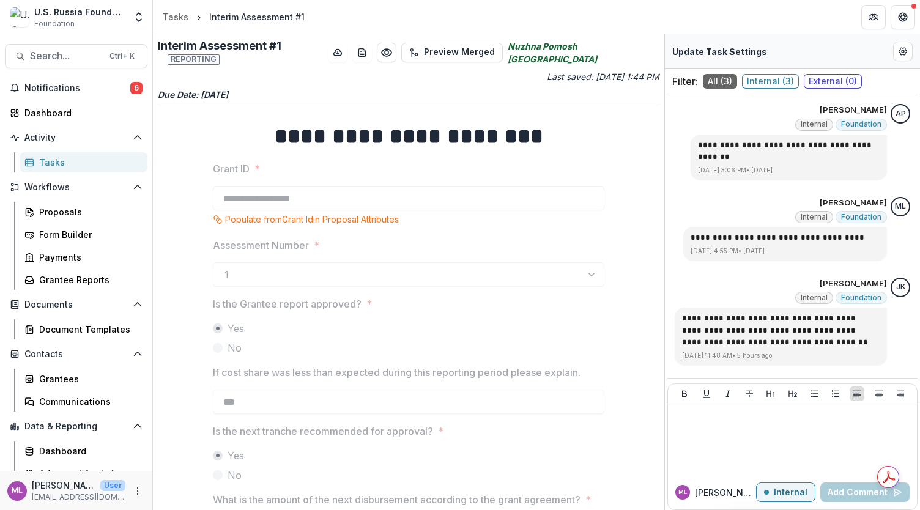
click at [764, 84] on span "Internal ( 3 )" at bounding box center [770, 81] width 57 height 15
click at [83, 89] on span "Notifications" at bounding box center [77, 88] width 106 height 10
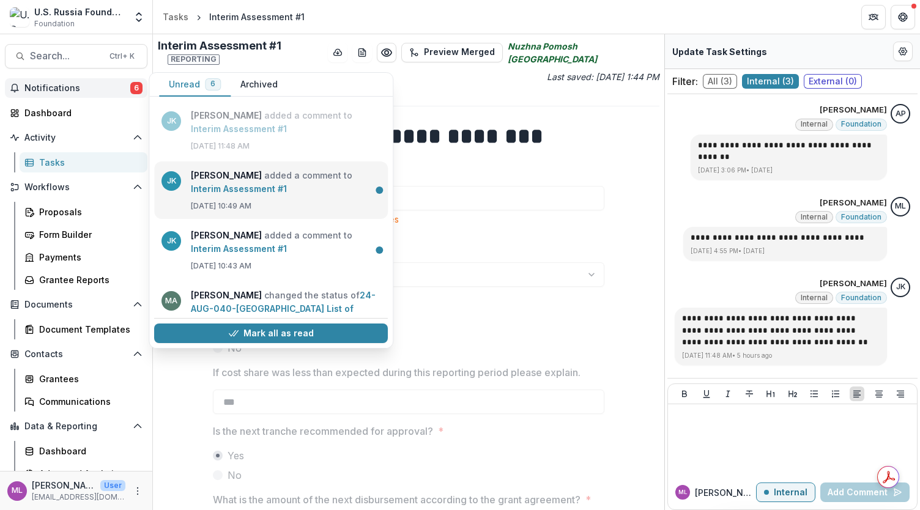
click at [239, 192] on link "Interim Assessment #1" at bounding box center [239, 189] width 96 height 10
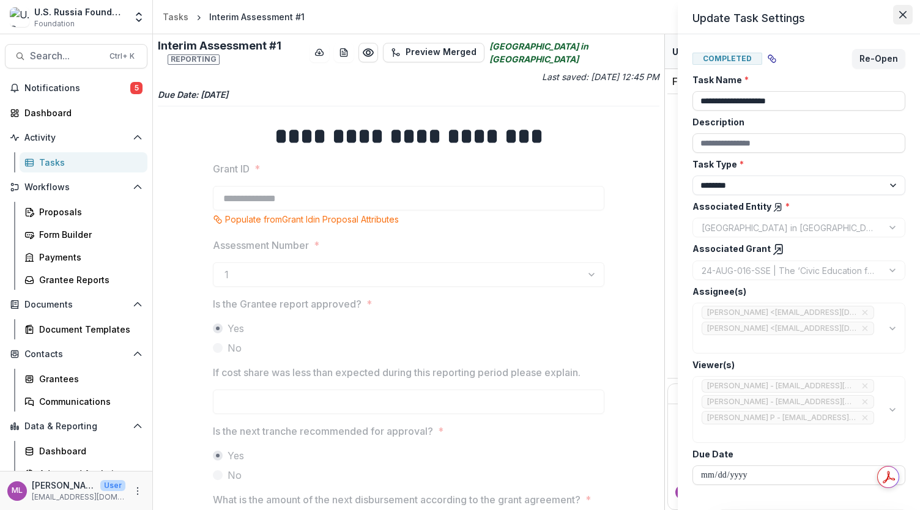
click at [901, 14] on icon "Close" at bounding box center [902, 14] width 7 height 7
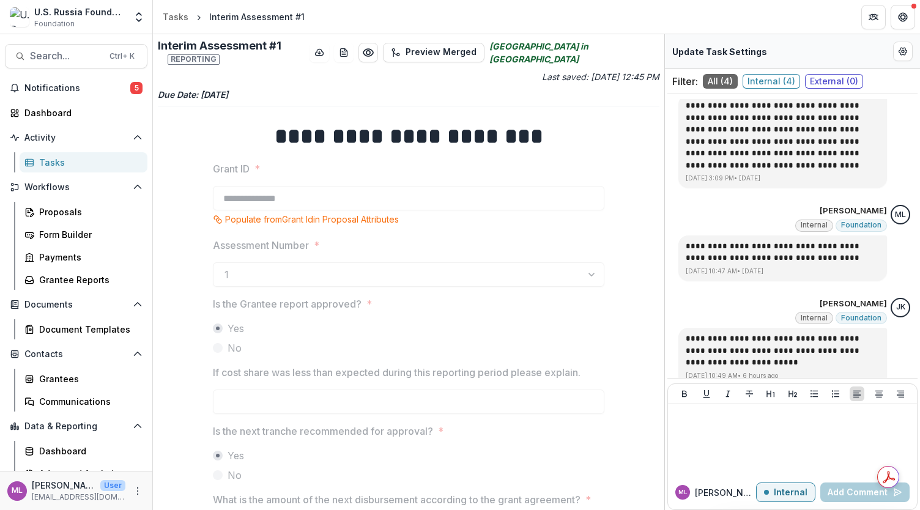
scroll to position [144, 0]
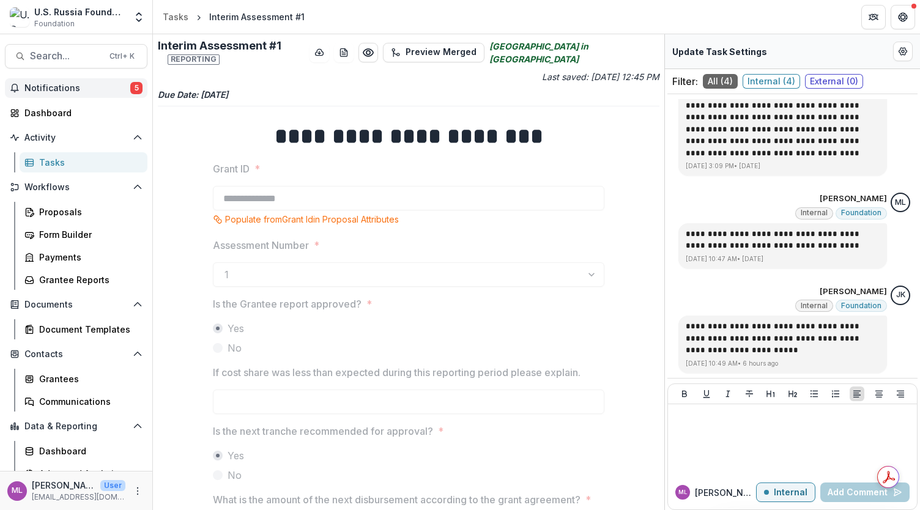
click at [67, 91] on span "Notifications" at bounding box center [77, 88] width 106 height 10
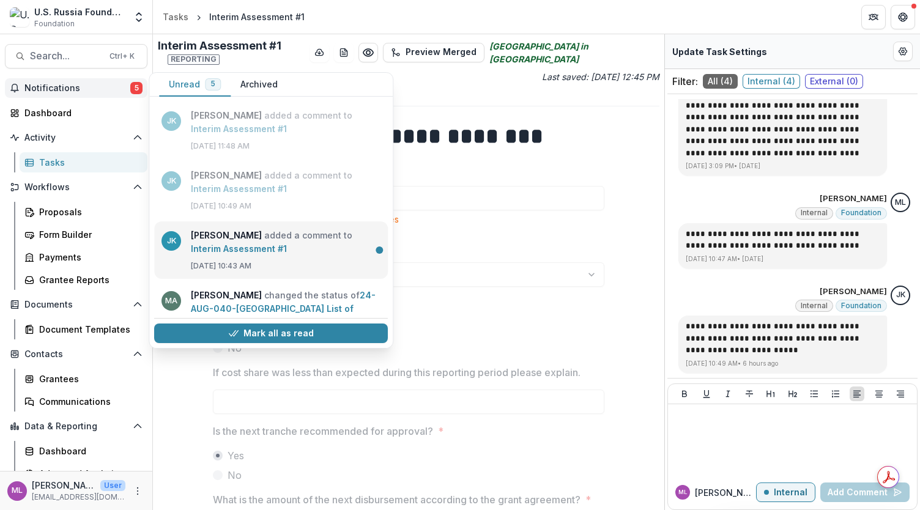
click at [218, 254] on link "Interim Assessment #1" at bounding box center [239, 248] width 96 height 10
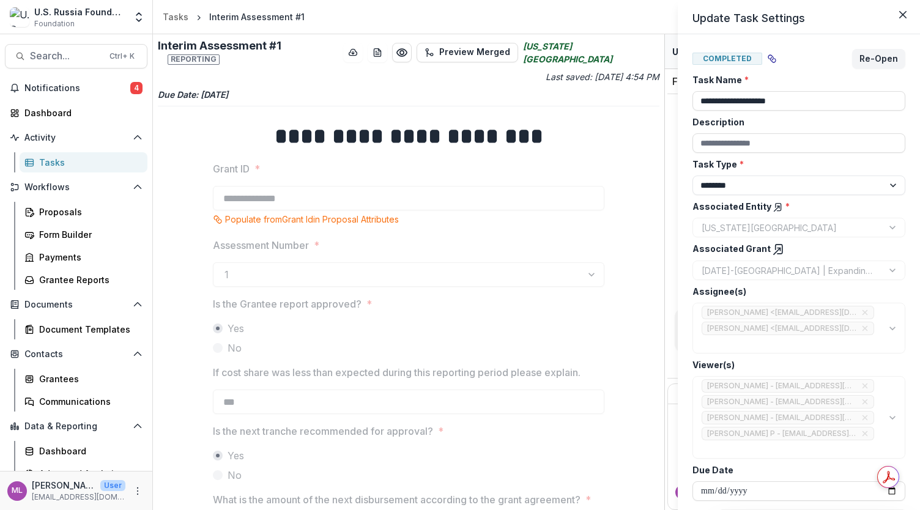
click at [83, 84] on div "**********" at bounding box center [460, 255] width 920 height 510
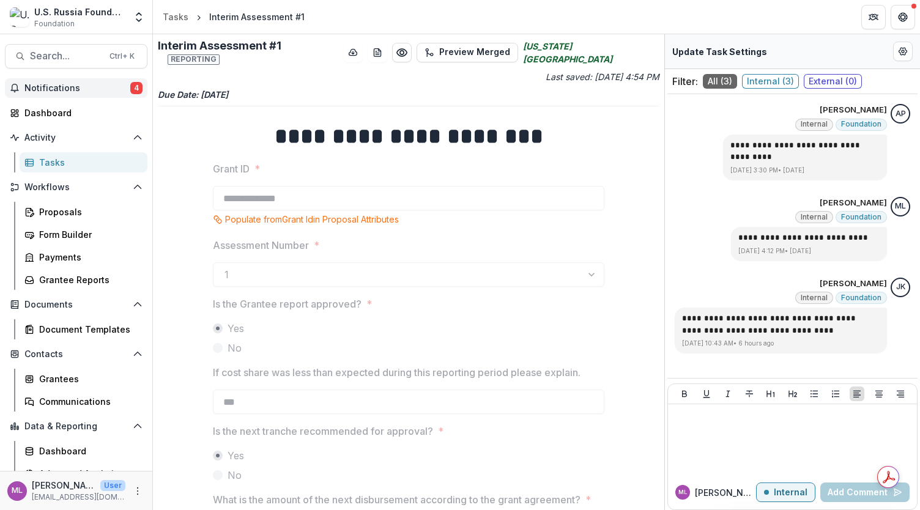
click at [71, 91] on span "Notifications" at bounding box center [77, 88] width 106 height 10
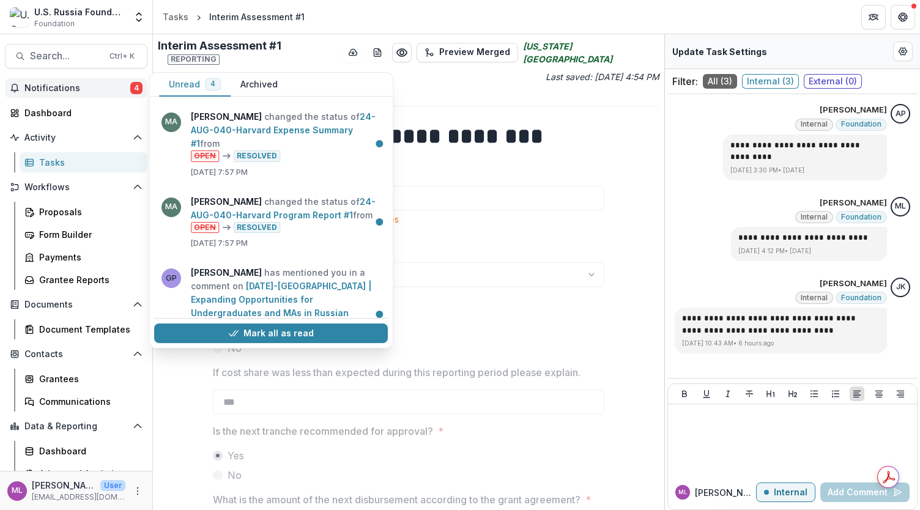
scroll to position [97, 0]
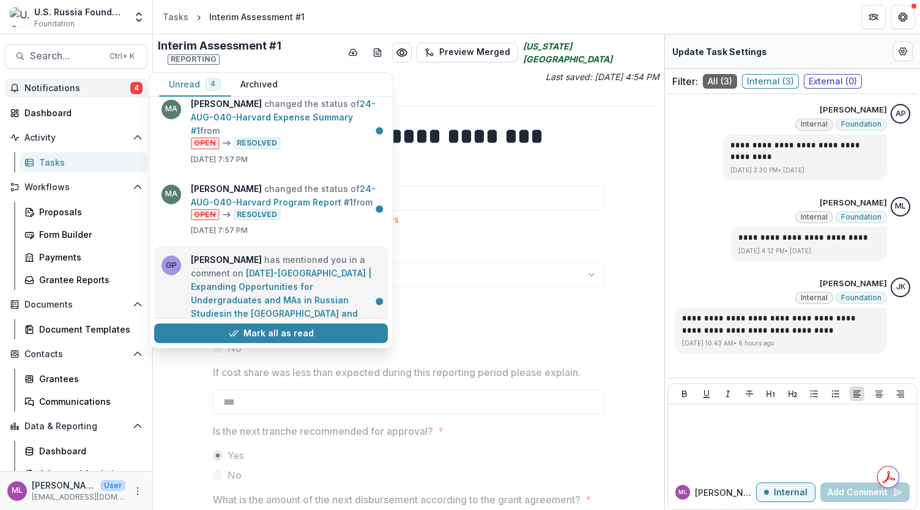
click at [297, 268] on link "[DATE]-[GEOGRAPHIC_DATA] | Expanding Opportunities for Undergraduates and MAs i…" at bounding box center [281, 300] width 181 height 64
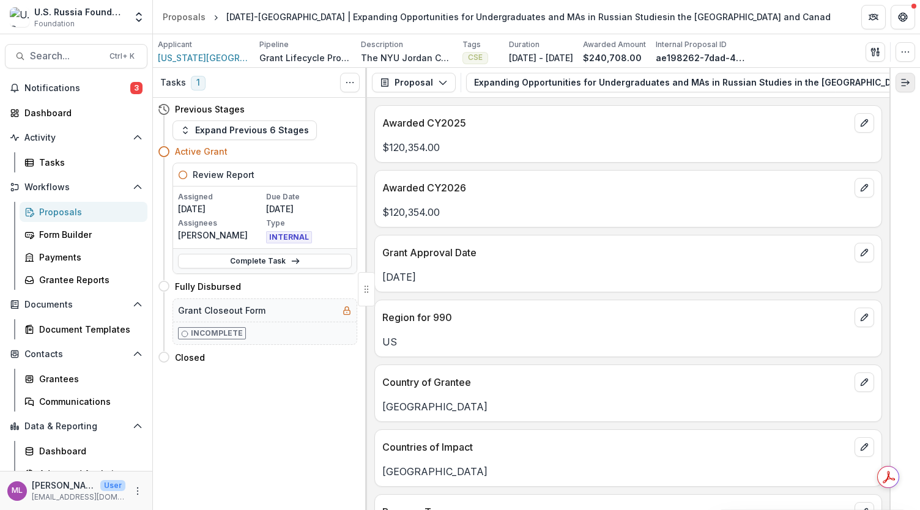
click at [901, 80] on icon "Expand right" at bounding box center [905, 83] width 10 height 10
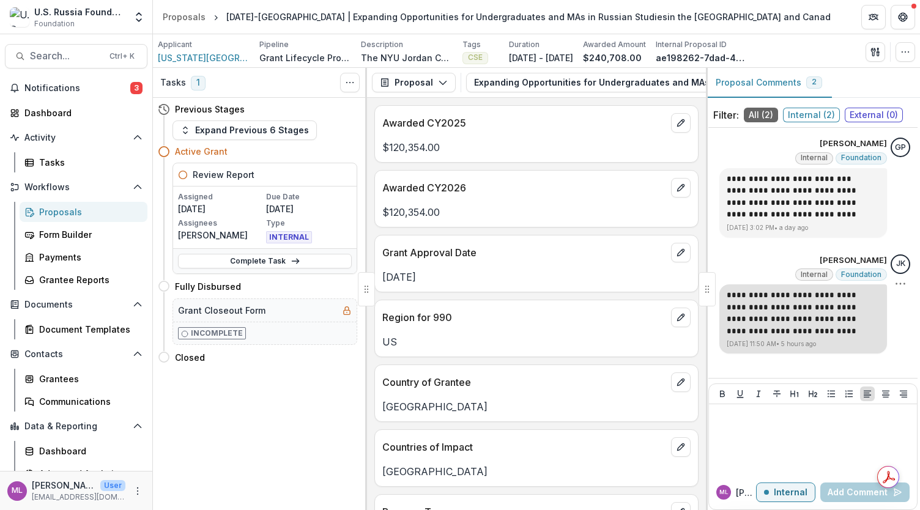
click at [794, 309] on p "**********" at bounding box center [803, 313] width 153 height 48
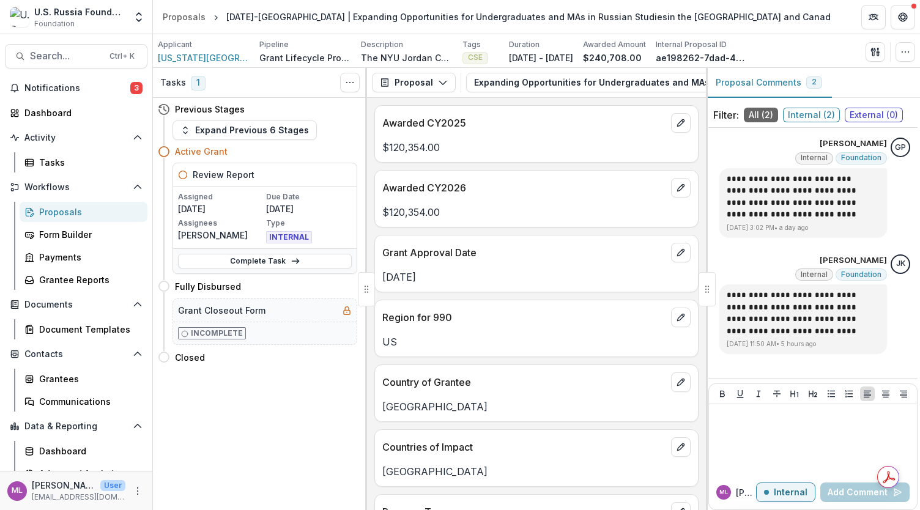
click at [821, 113] on span "Internal ( 2 )" at bounding box center [811, 115] width 57 height 15
